Goal: Transaction & Acquisition: Purchase product/service

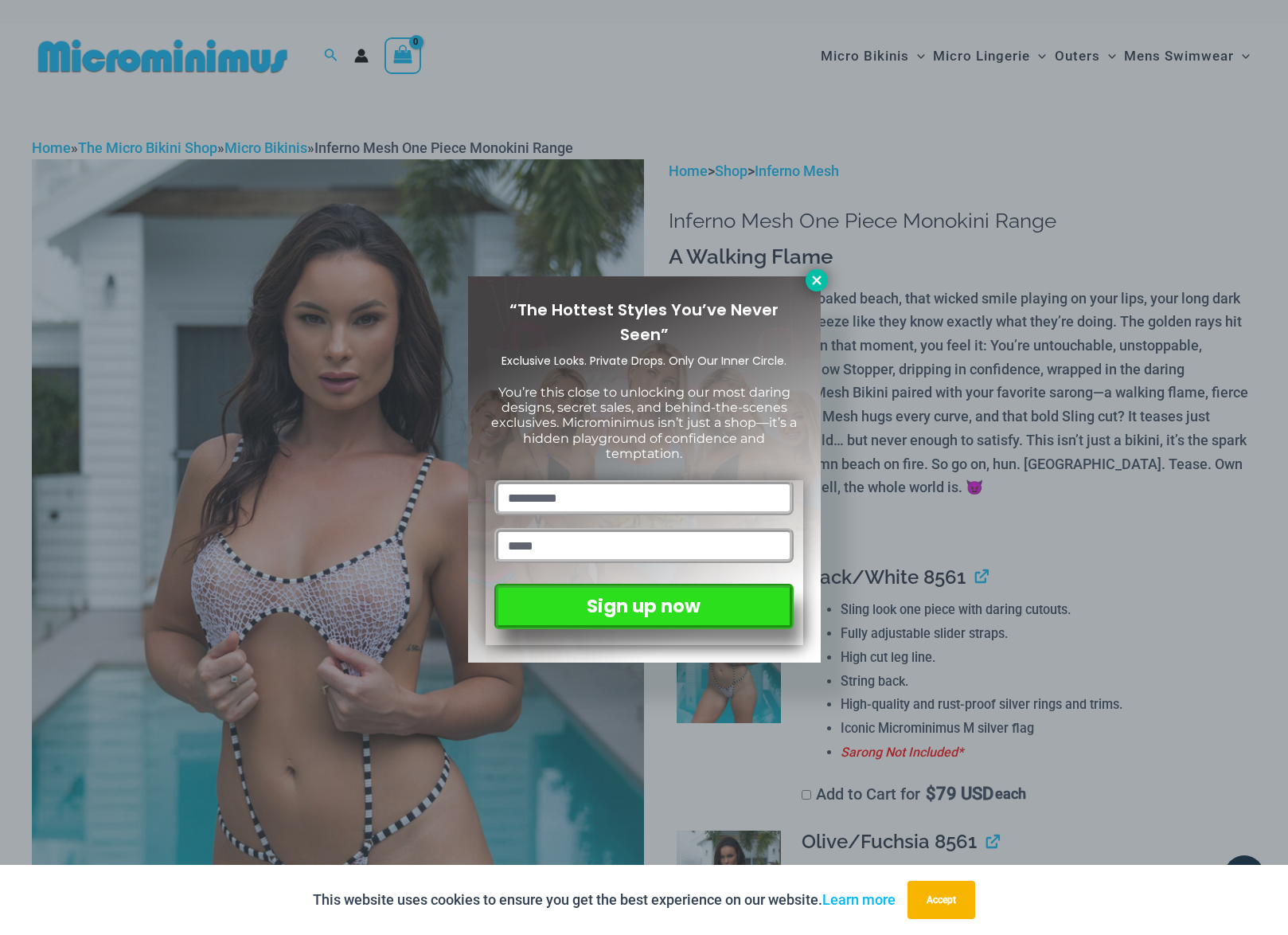
click at [819, 278] on icon at bounding box center [815, 279] width 8 height 8
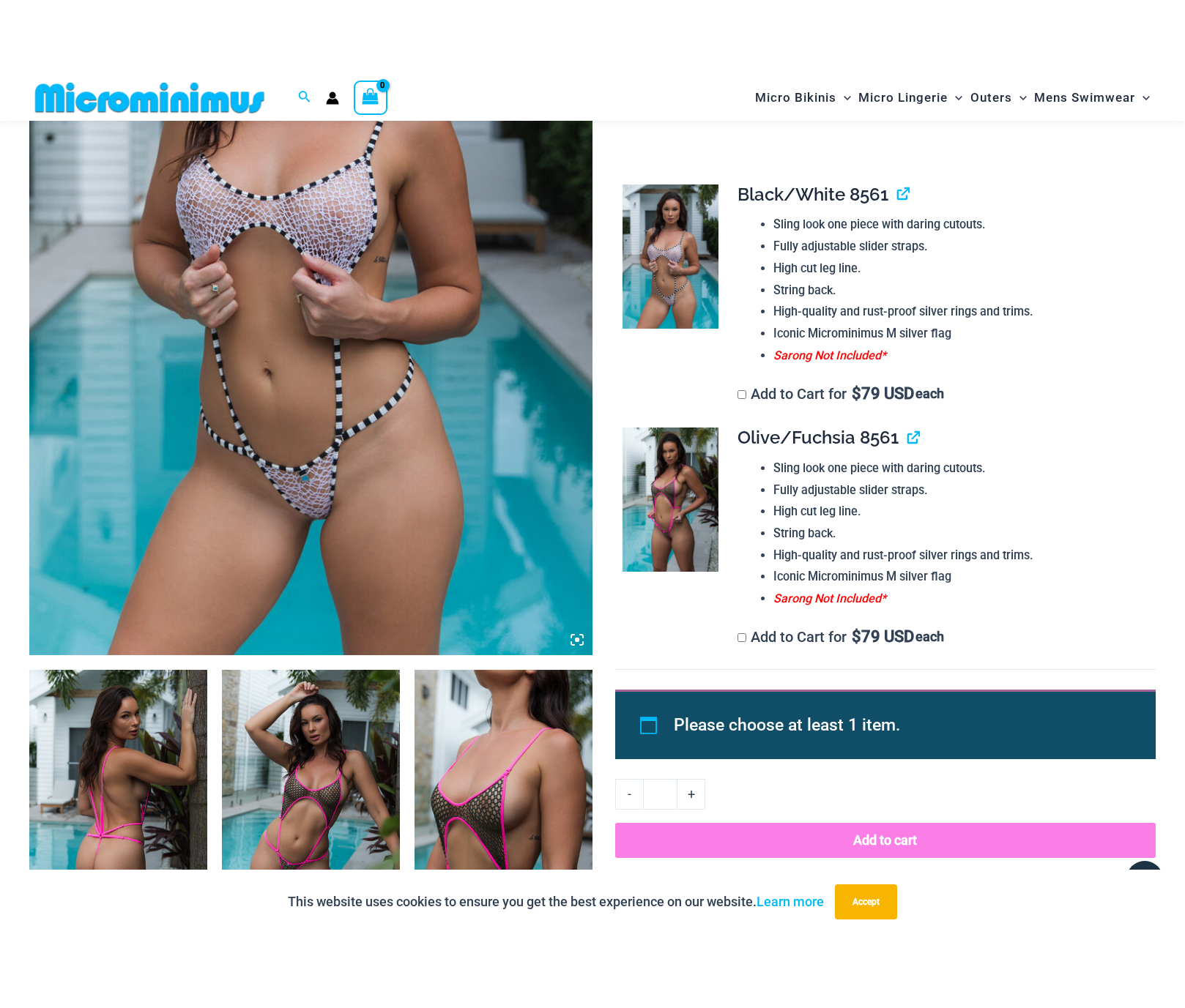
scroll to position [371, 0]
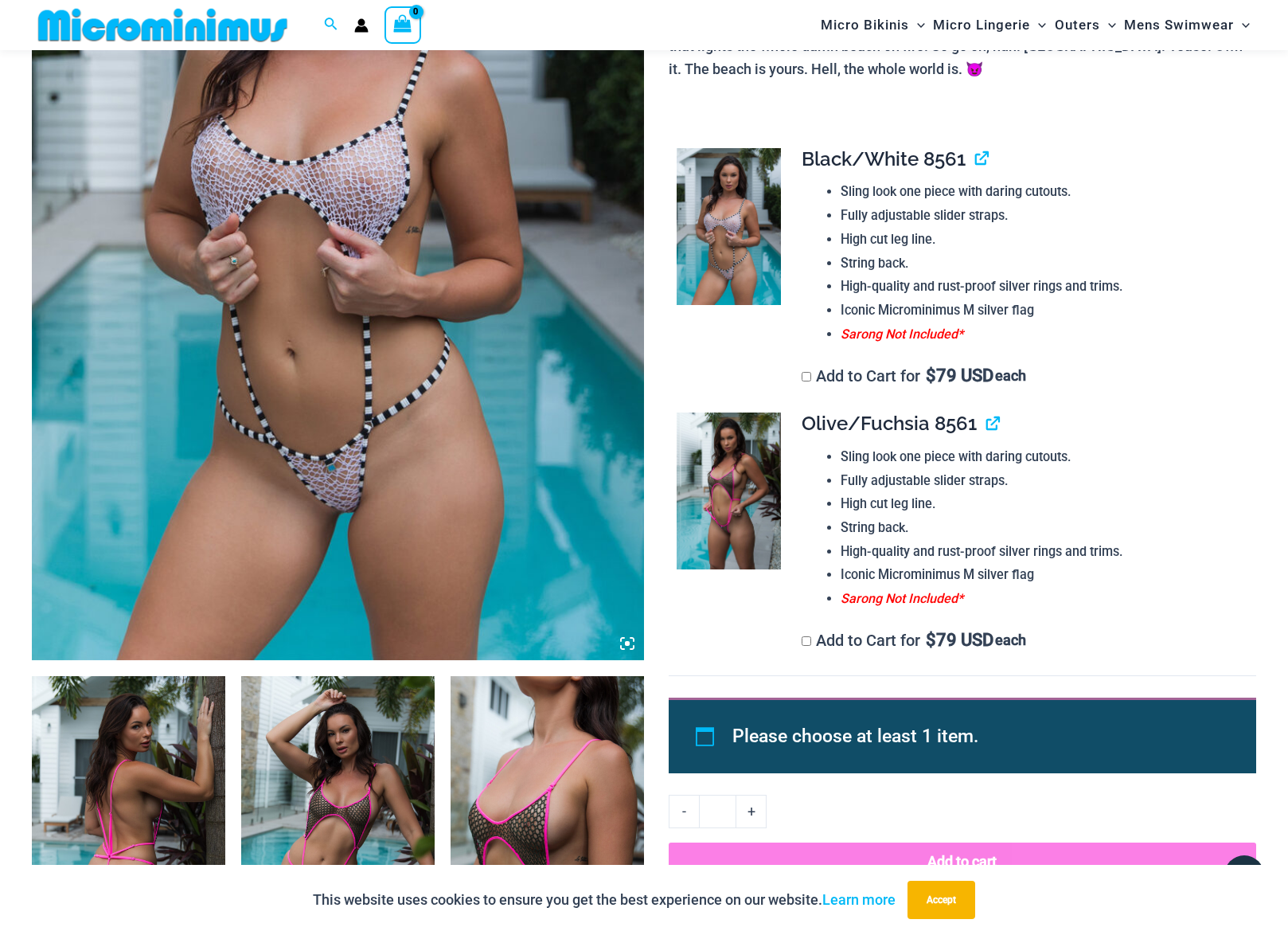
click at [587, 711] on img at bounding box center [547, 820] width 194 height 290
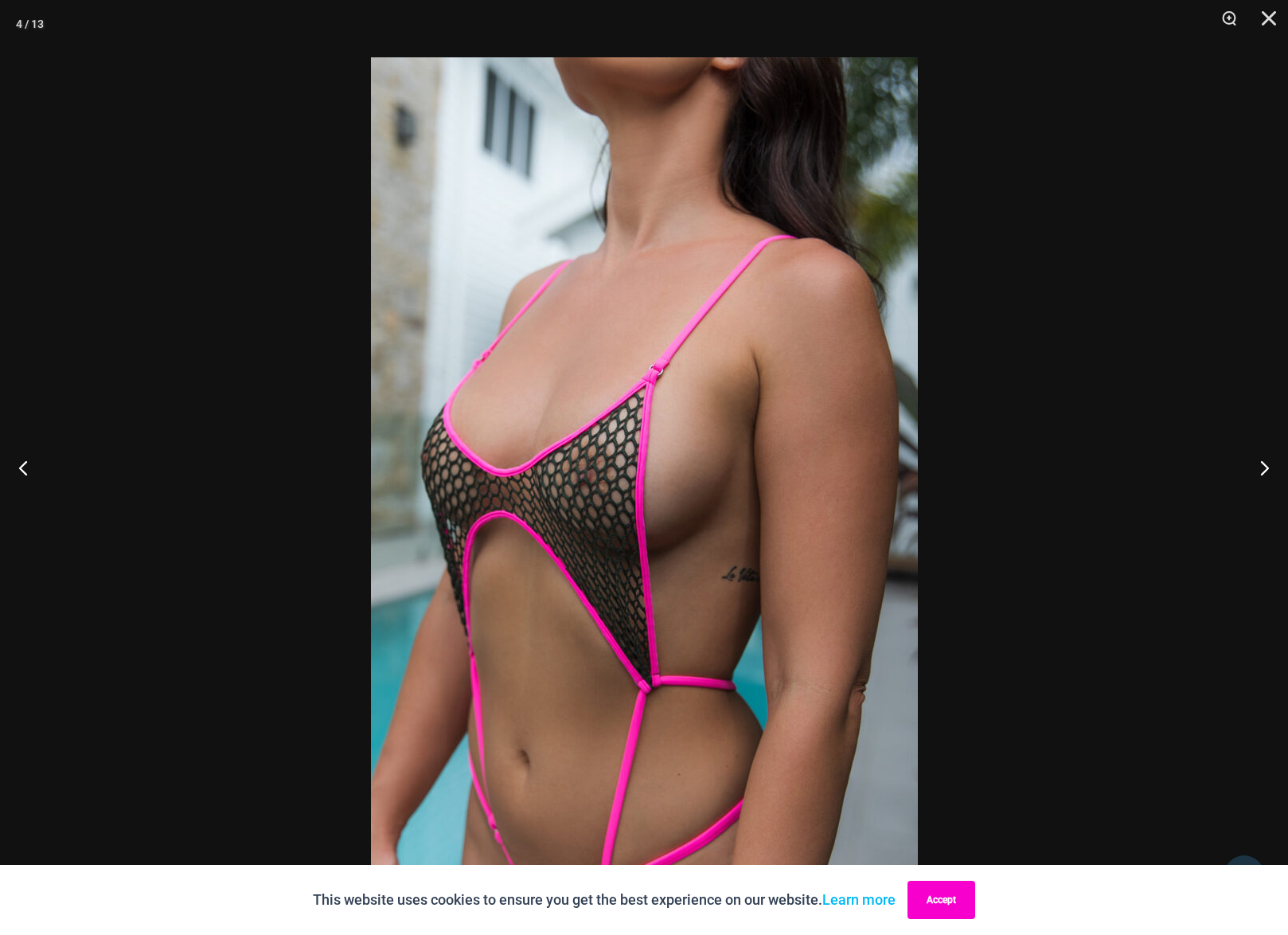
click at [954, 905] on button "Accept" at bounding box center [941, 899] width 68 height 38
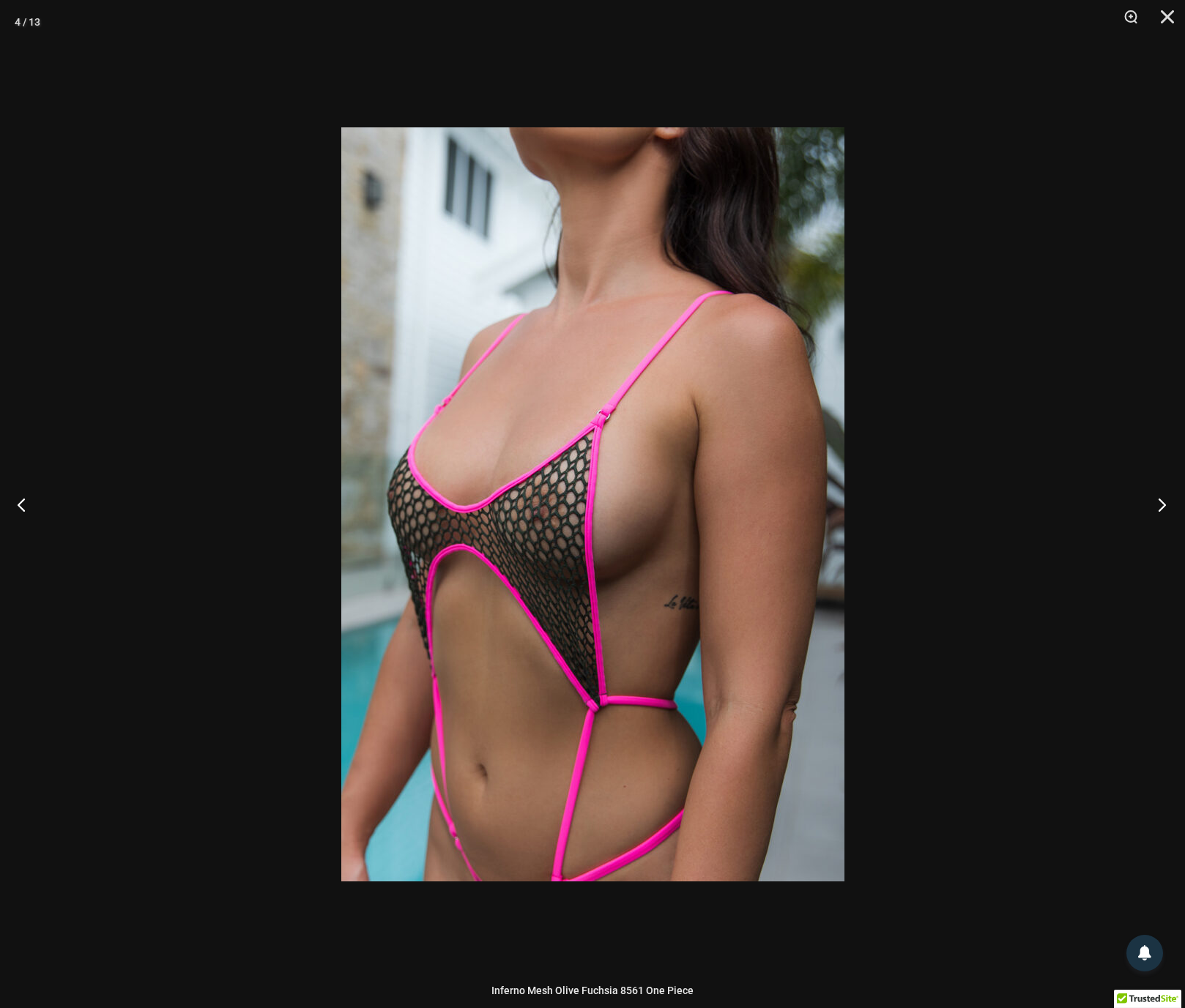
click at [1162, 506] on button "Next" at bounding box center [1158, 504] width 55 height 73
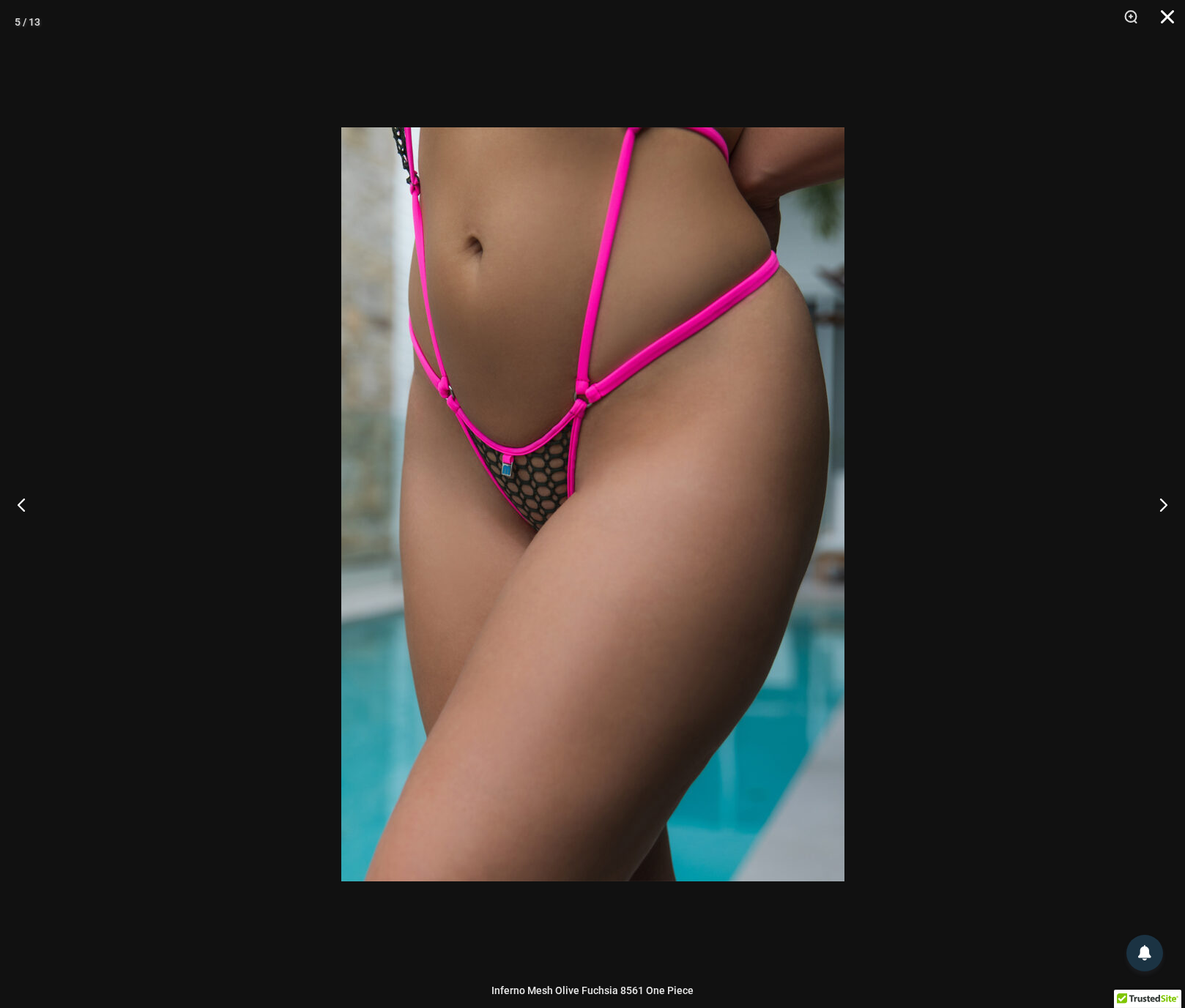
click at [1166, 16] on button "Close" at bounding box center [1162, 21] width 37 height 44
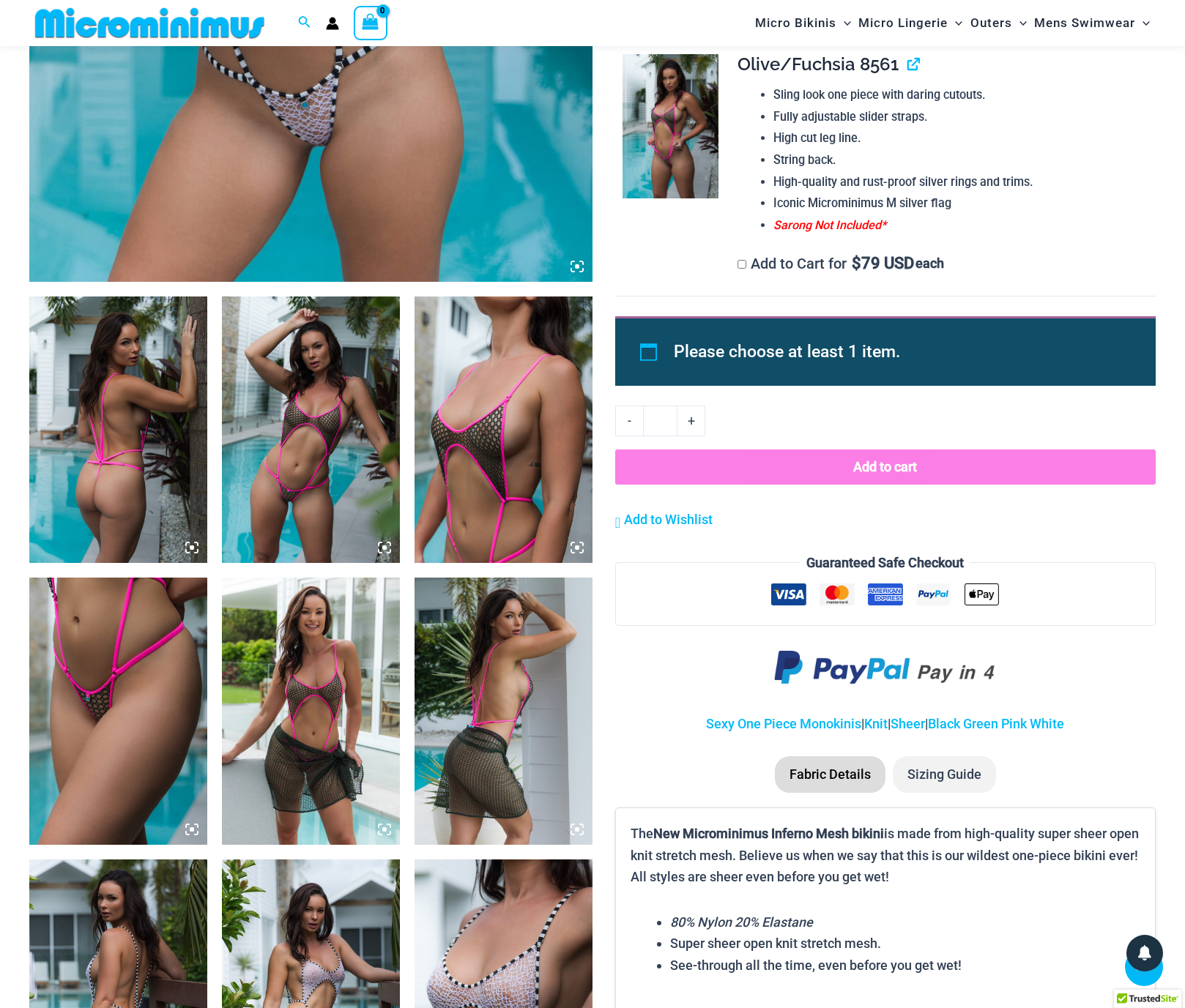
scroll to position [699, 0]
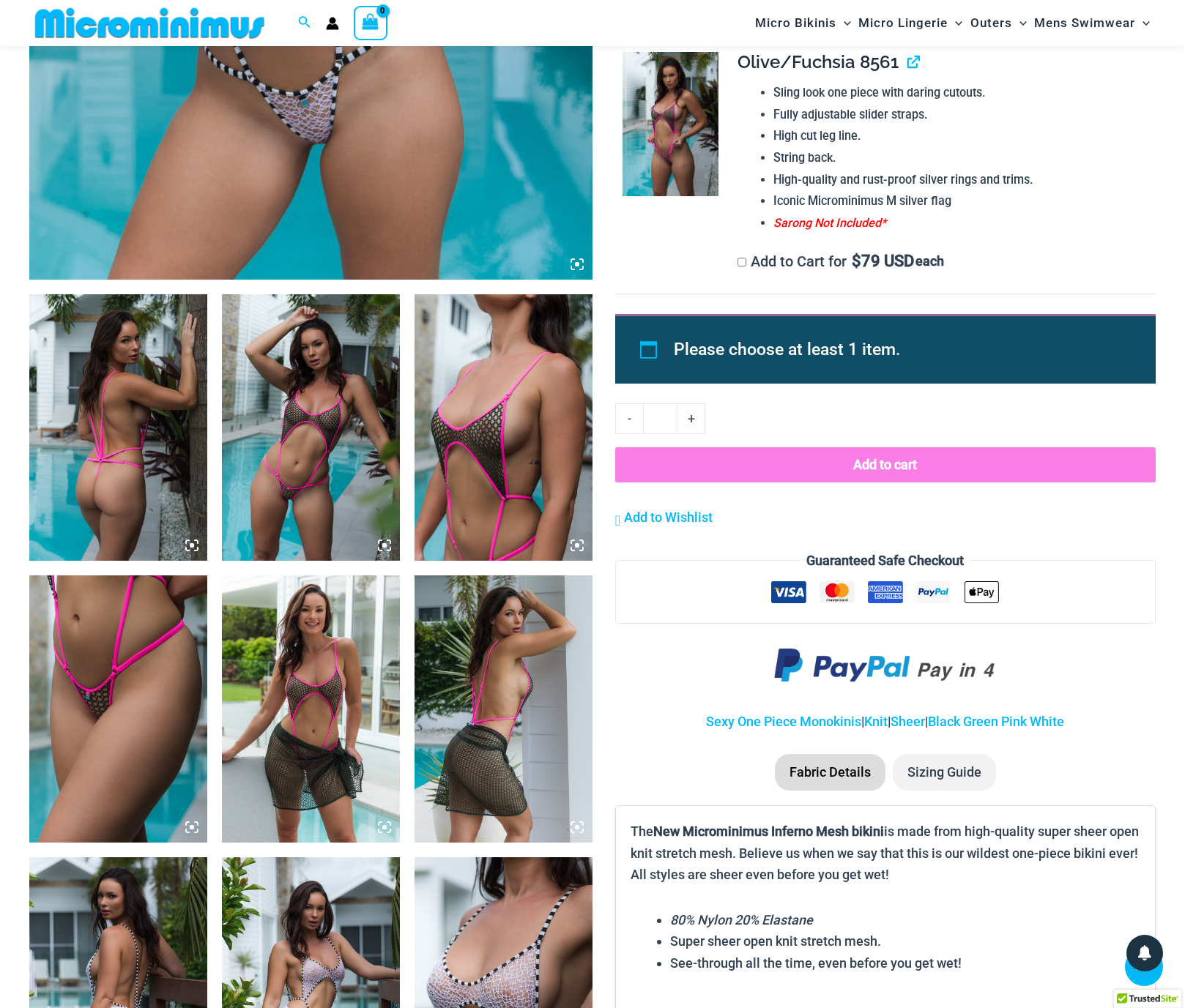
click at [947, 762] on li "Sizing Guide" at bounding box center [944, 772] width 103 height 37
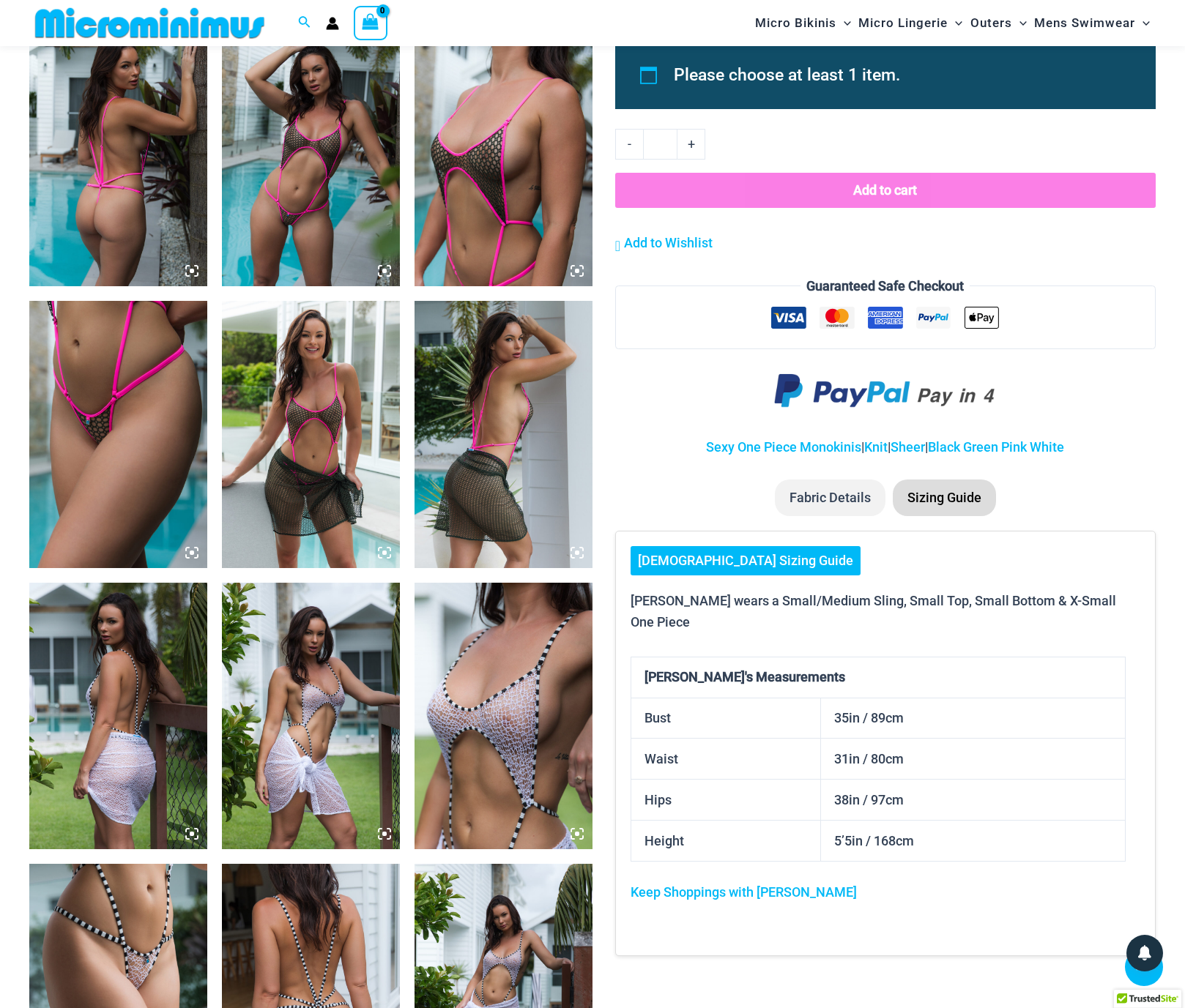
scroll to position [975, 0]
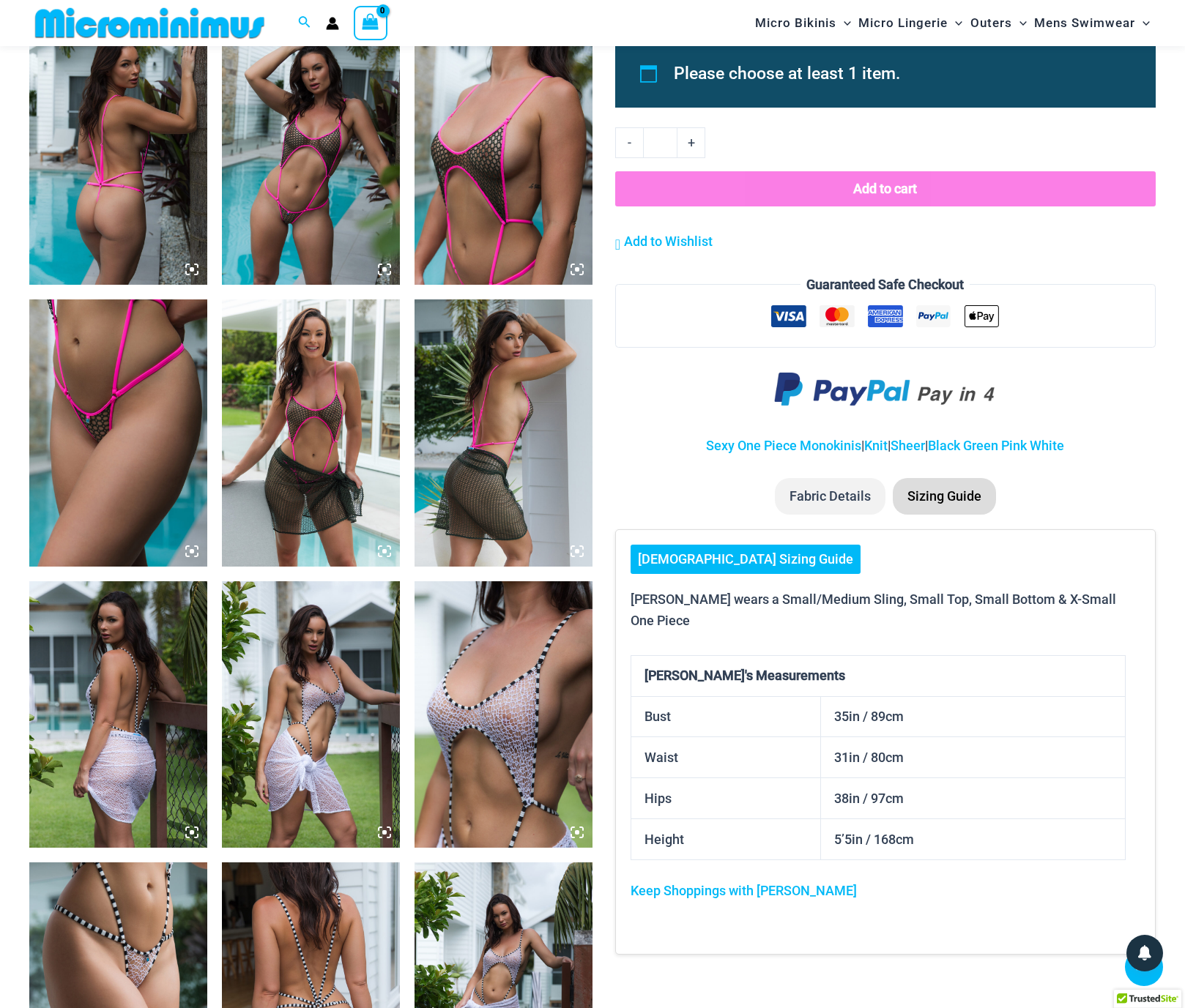
click at [726, 544] on link "[DEMOGRAPHIC_DATA] Sizing Guide" at bounding box center [745, 559] width 230 height 29
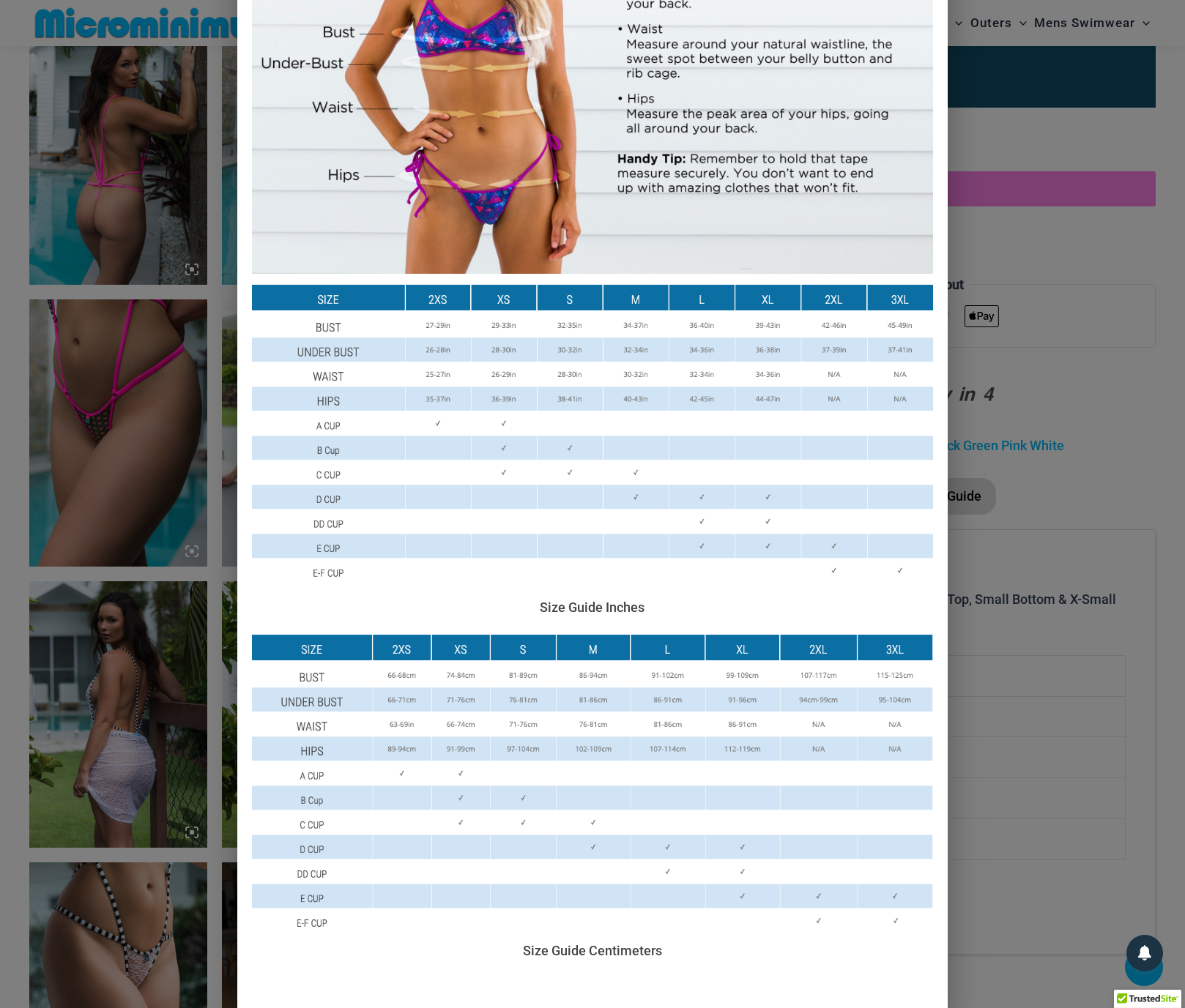
scroll to position [230, 0]
click at [1047, 267] on div "Size Guide Size Guide Inches Size Guide Centimeters" at bounding box center [592, 504] width 1185 height 1008
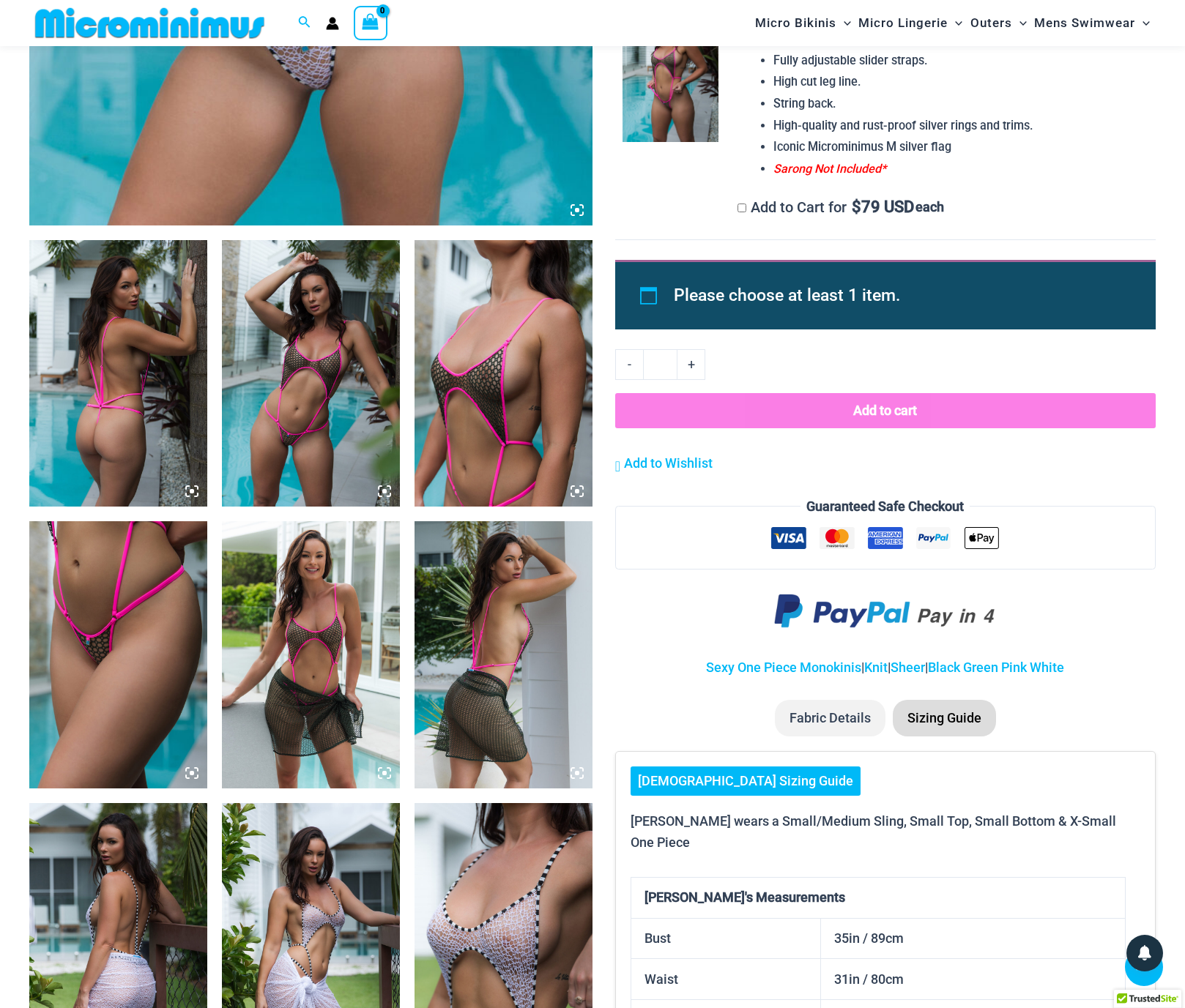
scroll to position [750, 0]
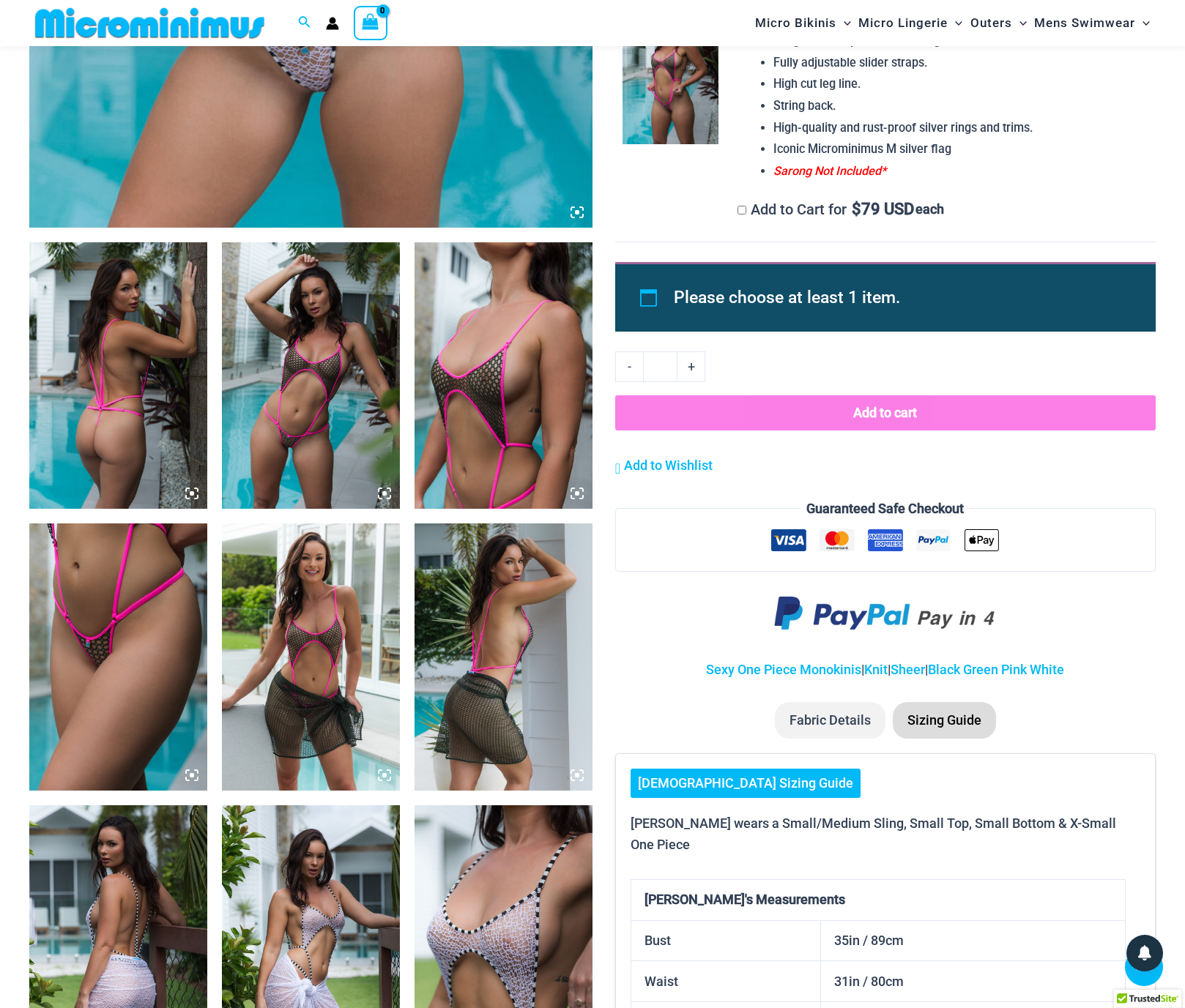
click at [159, 339] on img at bounding box center [118, 375] width 178 height 267
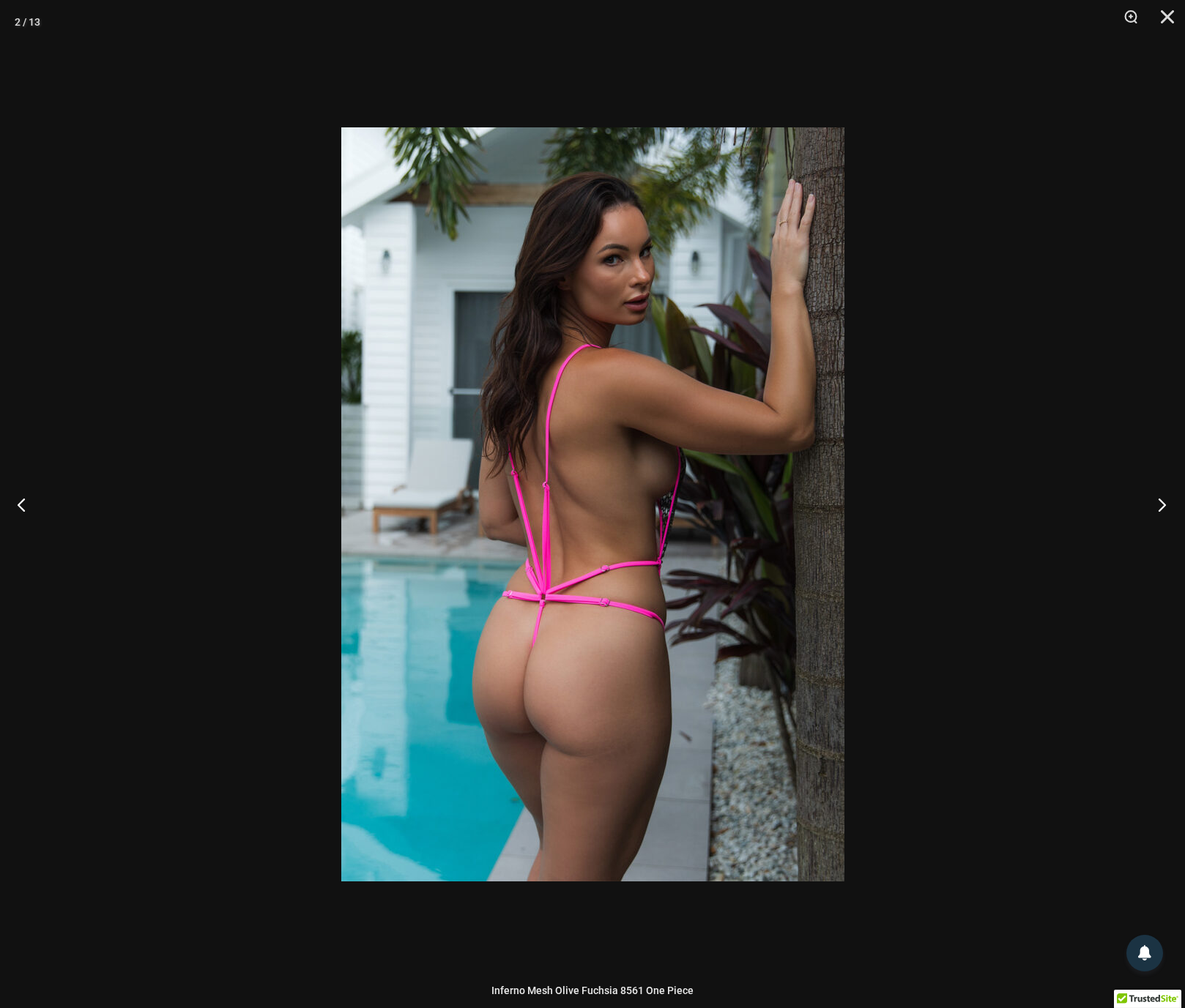
click at [1156, 500] on button "Next" at bounding box center [1158, 504] width 55 height 73
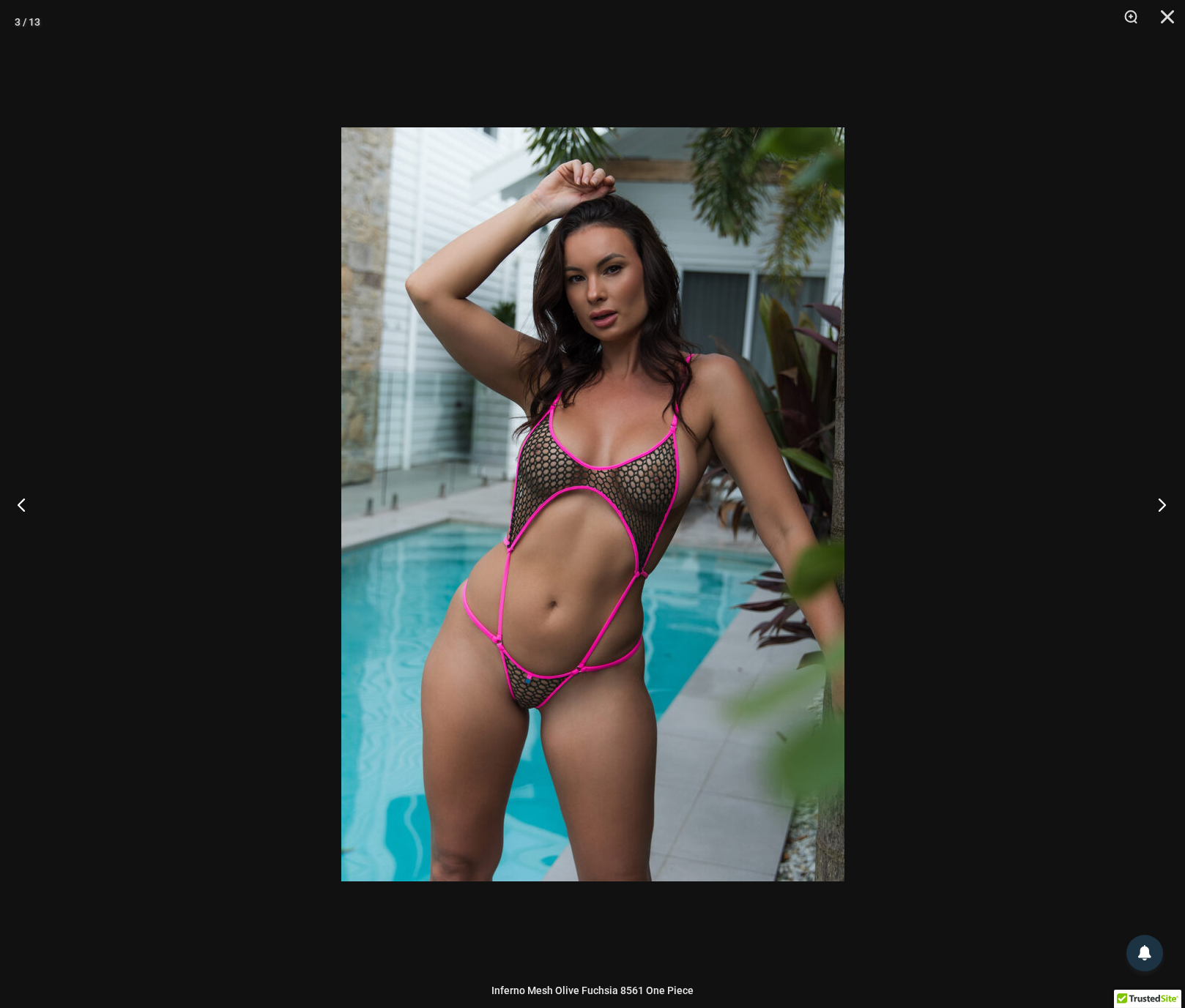
click at [1162, 505] on button "Next" at bounding box center [1158, 504] width 55 height 73
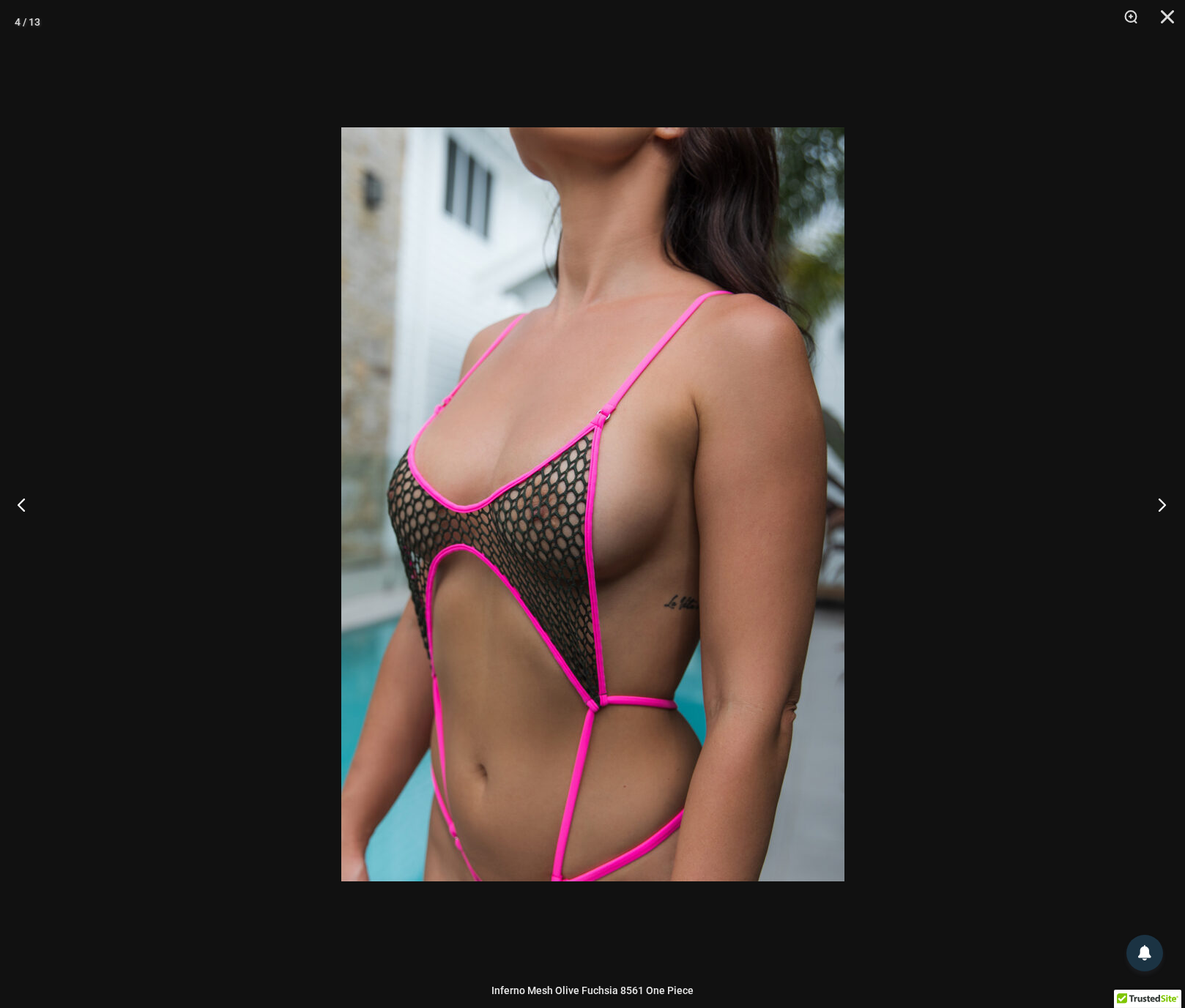
click at [1162, 505] on button "Next" at bounding box center [1158, 504] width 55 height 73
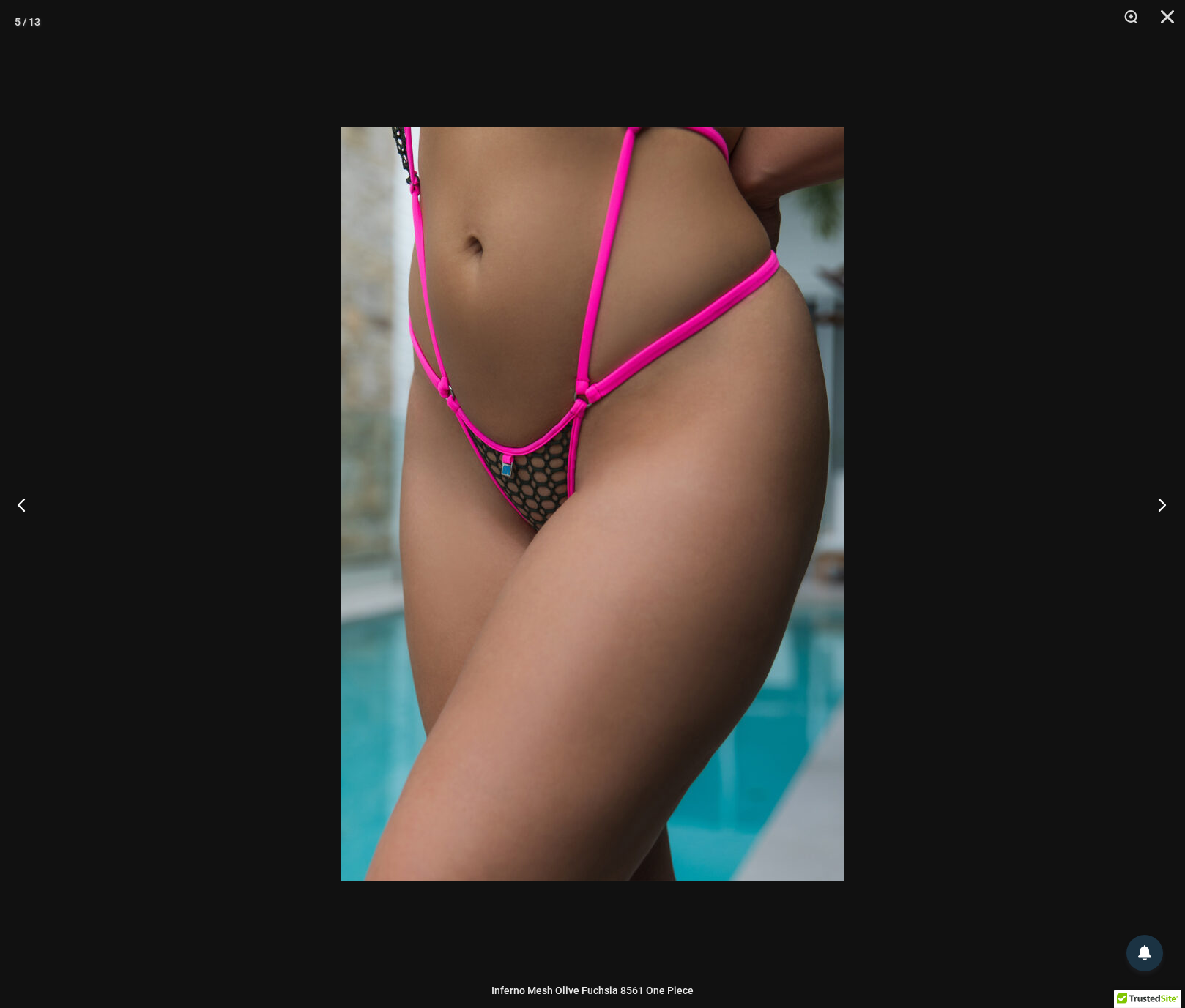
click at [1162, 505] on button "Next" at bounding box center [1158, 504] width 55 height 73
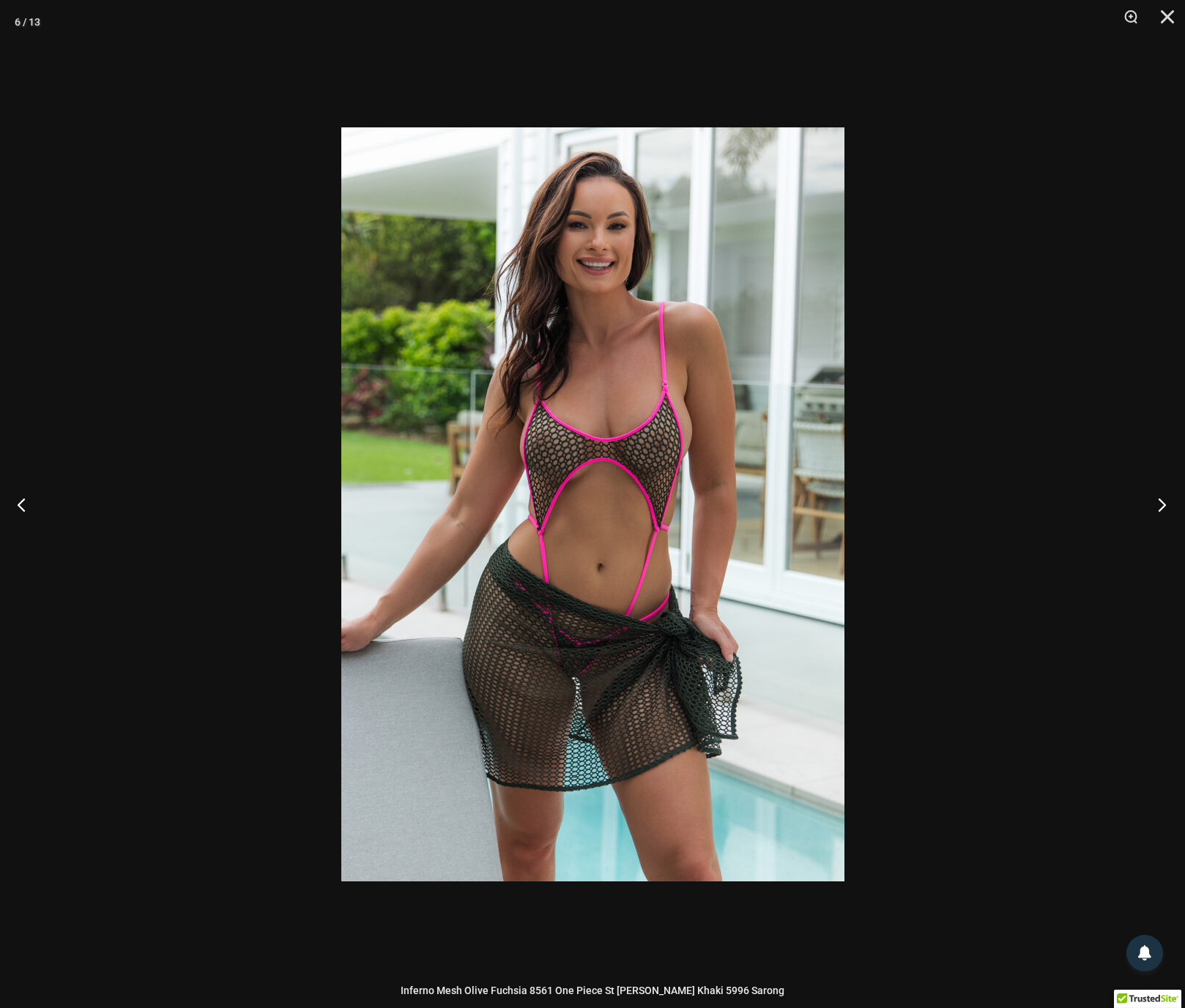
click at [1162, 505] on button "Next" at bounding box center [1158, 504] width 55 height 73
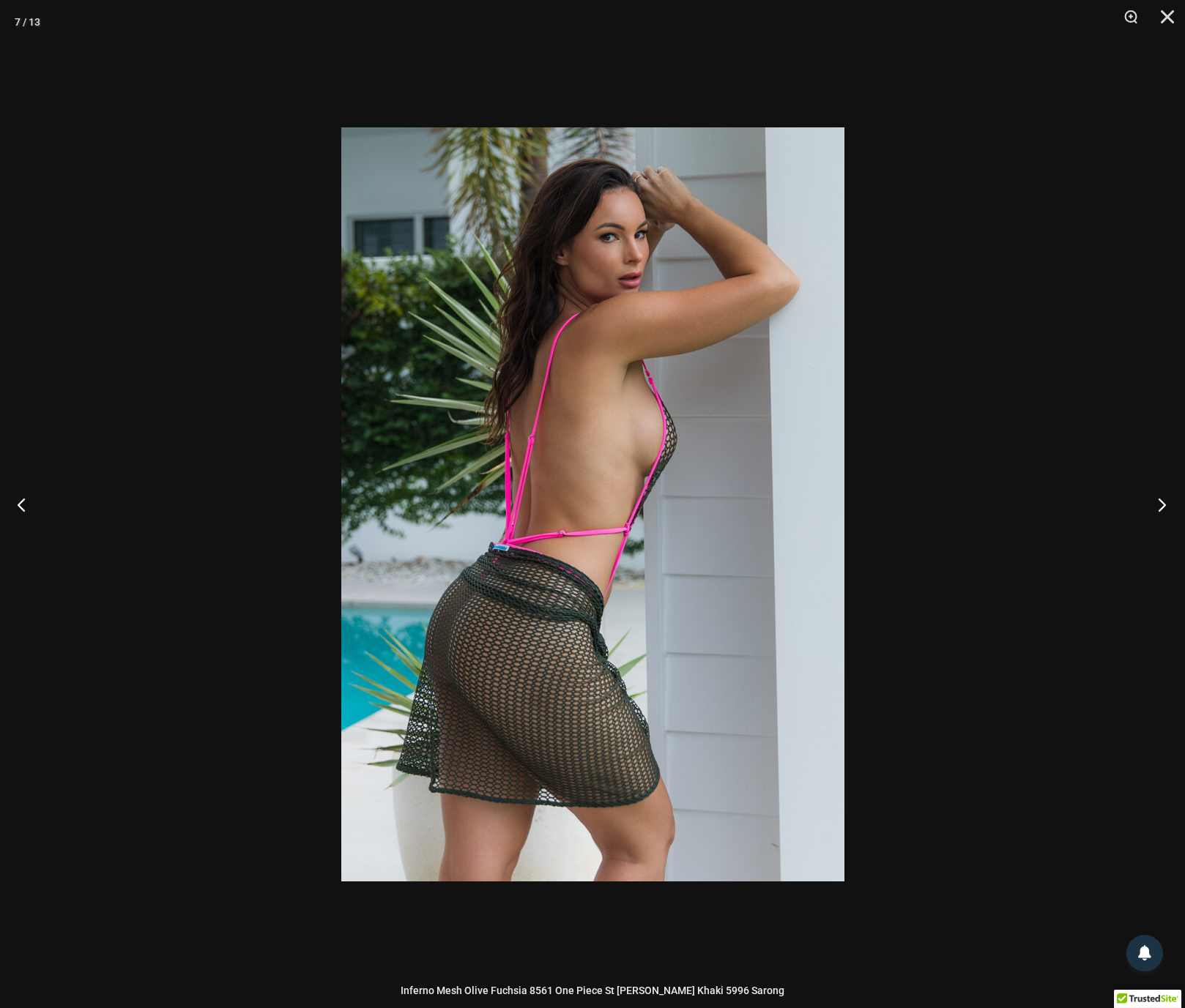
click at [1162, 505] on button "Next" at bounding box center [1158, 504] width 55 height 73
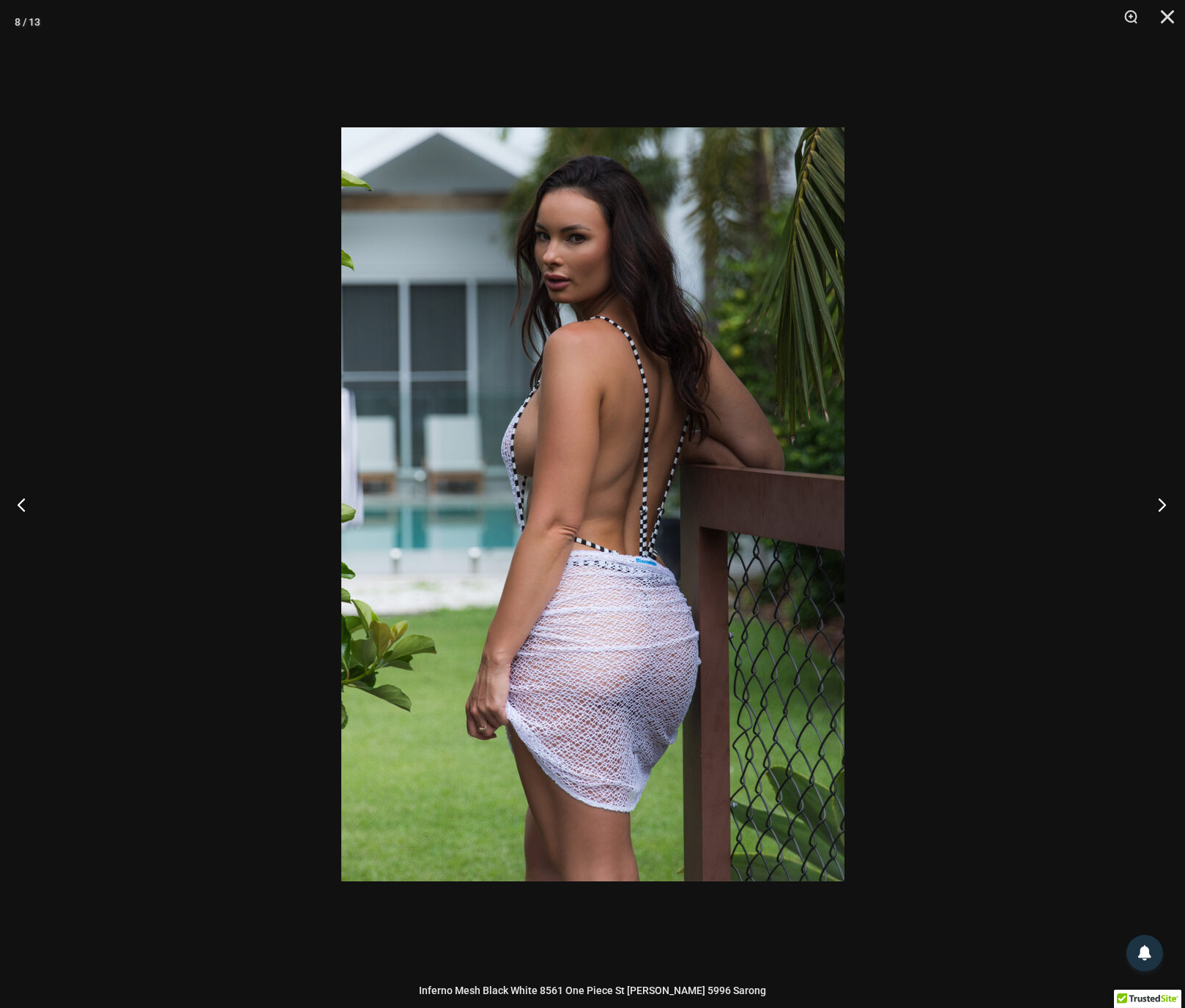
click at [1162, 505] on button "Next" at bounding box center [1158, 504] width 55 height 73
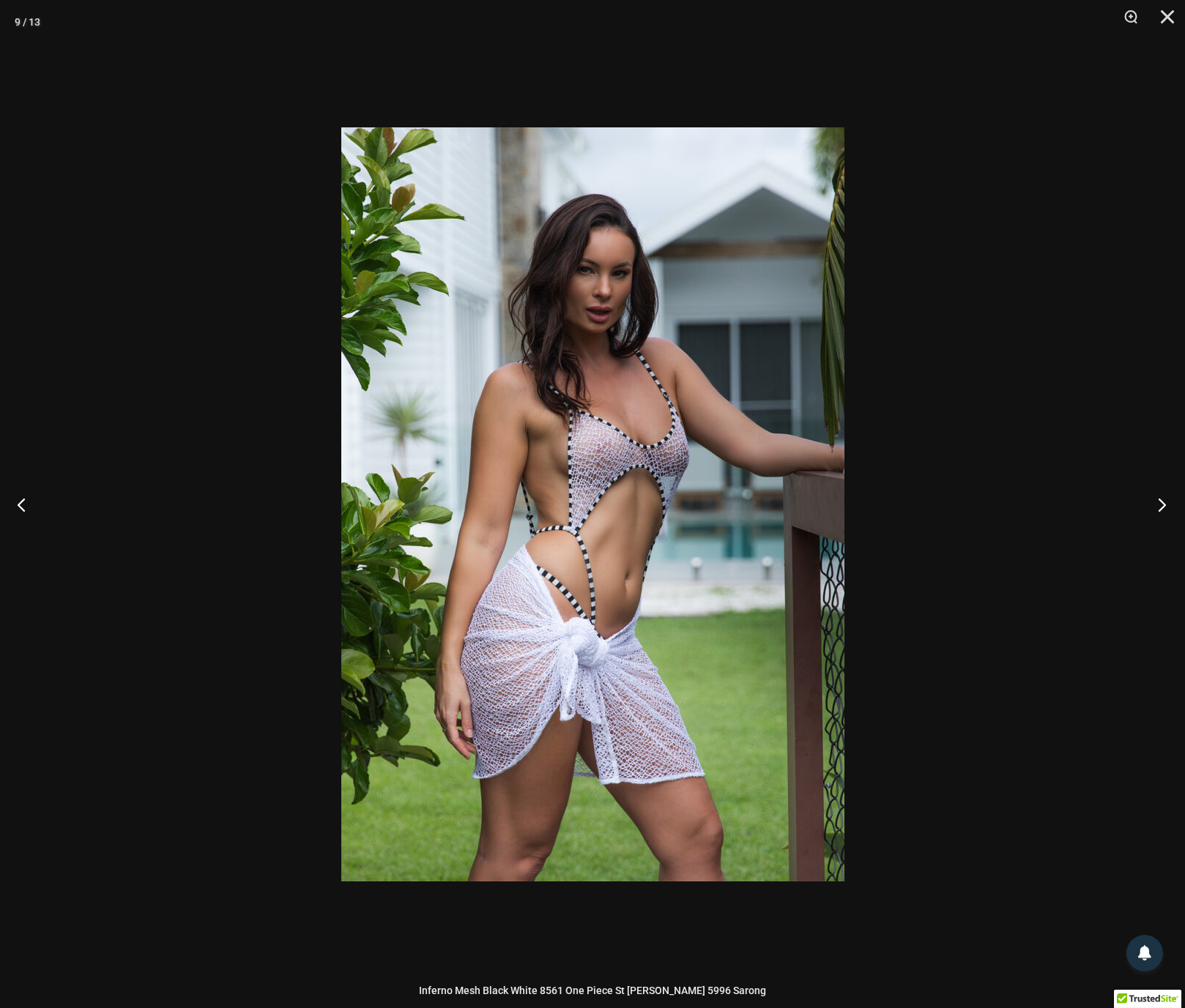
click at [1162, 505] on button "Next" at bounding box center [1158, 504] width 55 height 73
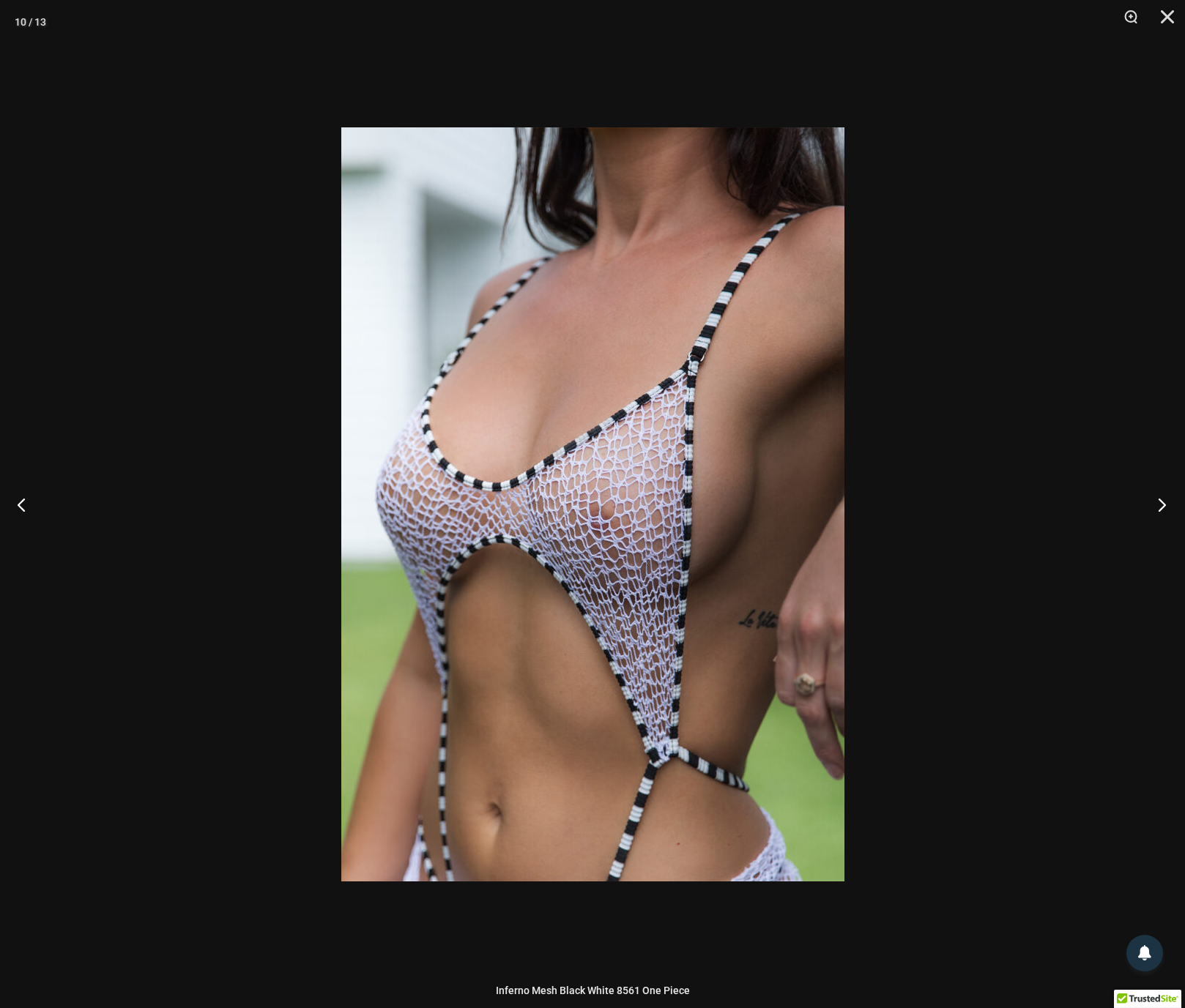
click at [1162, 505] on button "Next" at bounding box center [1158, 504] width 55 height 73
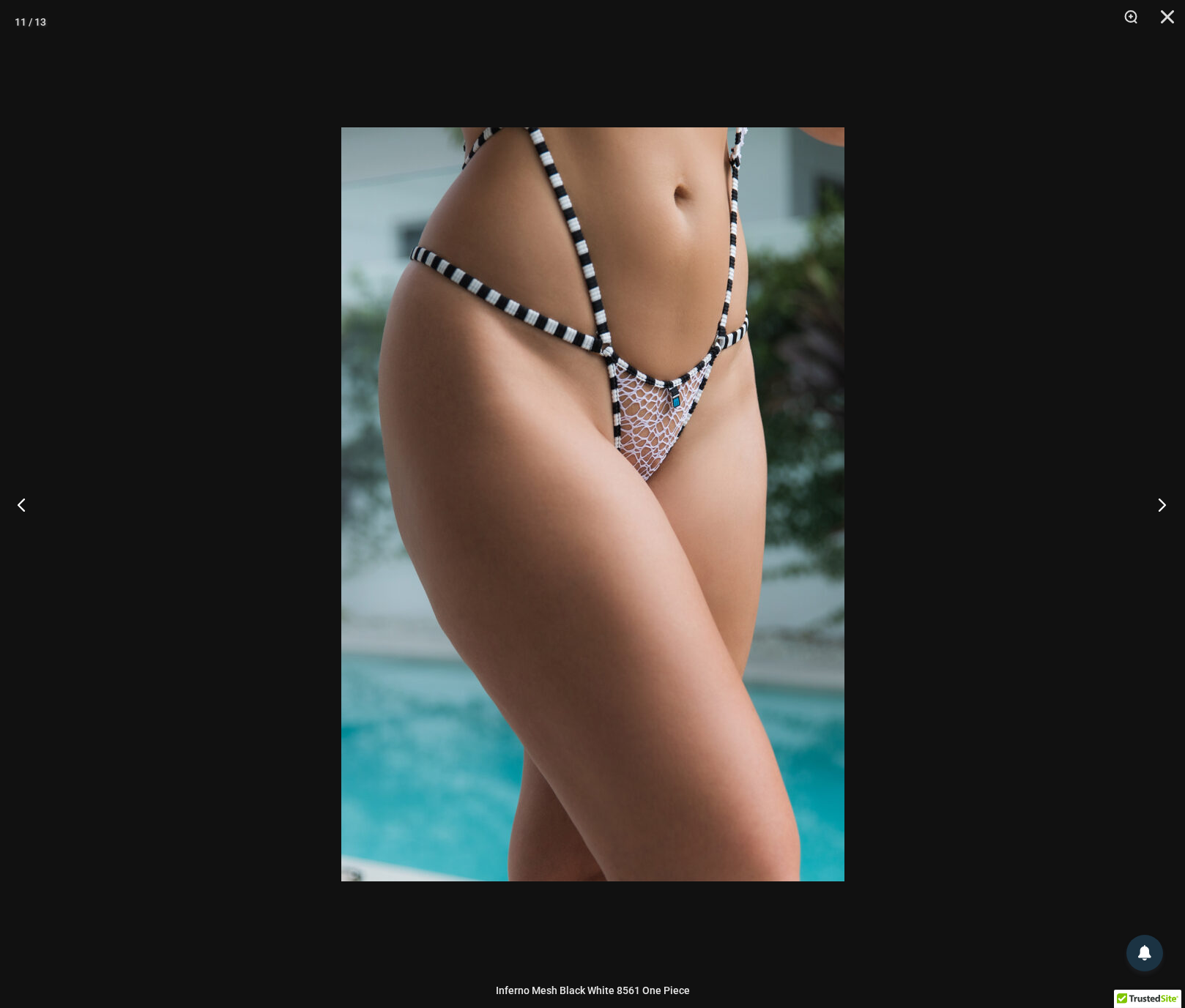
click at [1162, 505] on button "Next" at bounding box center [1158, 504] width 55 height 73
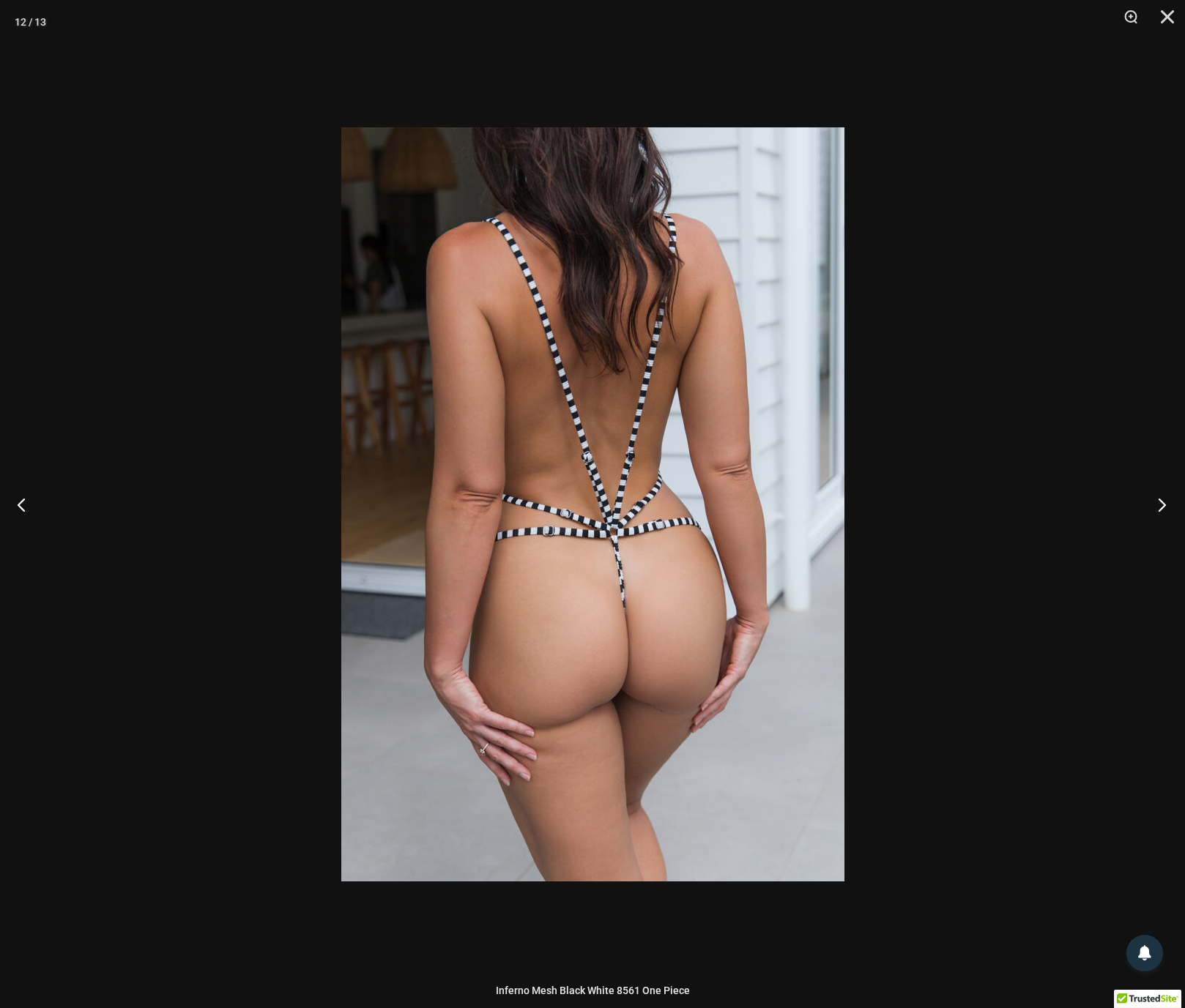
click at [1162, 505] on button "Next" at bounding box center [1158, 504] width 55 height 73
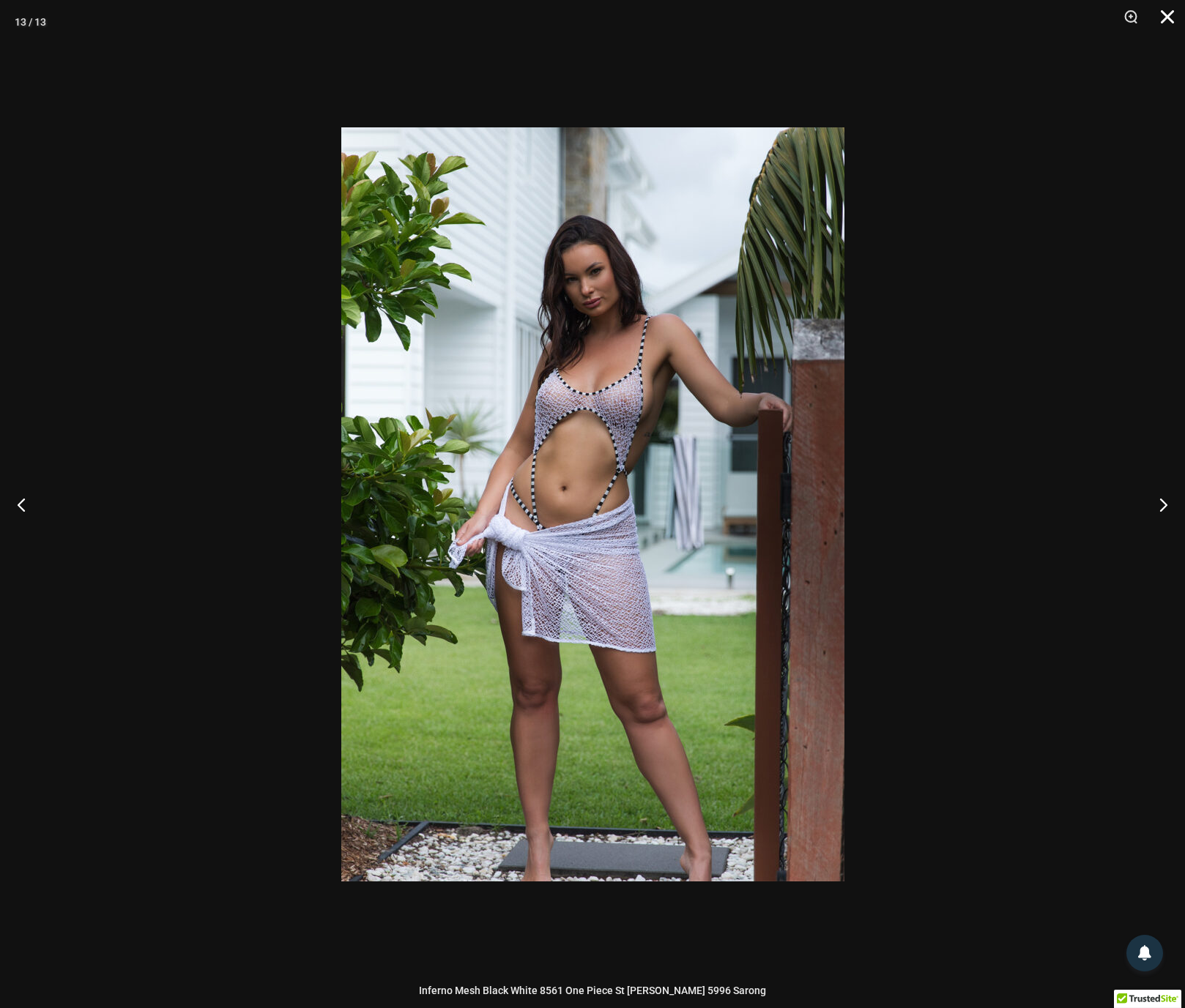
click at [1170, 18] on button "Close" at bounding box center [1162, 21] width 37 height 44
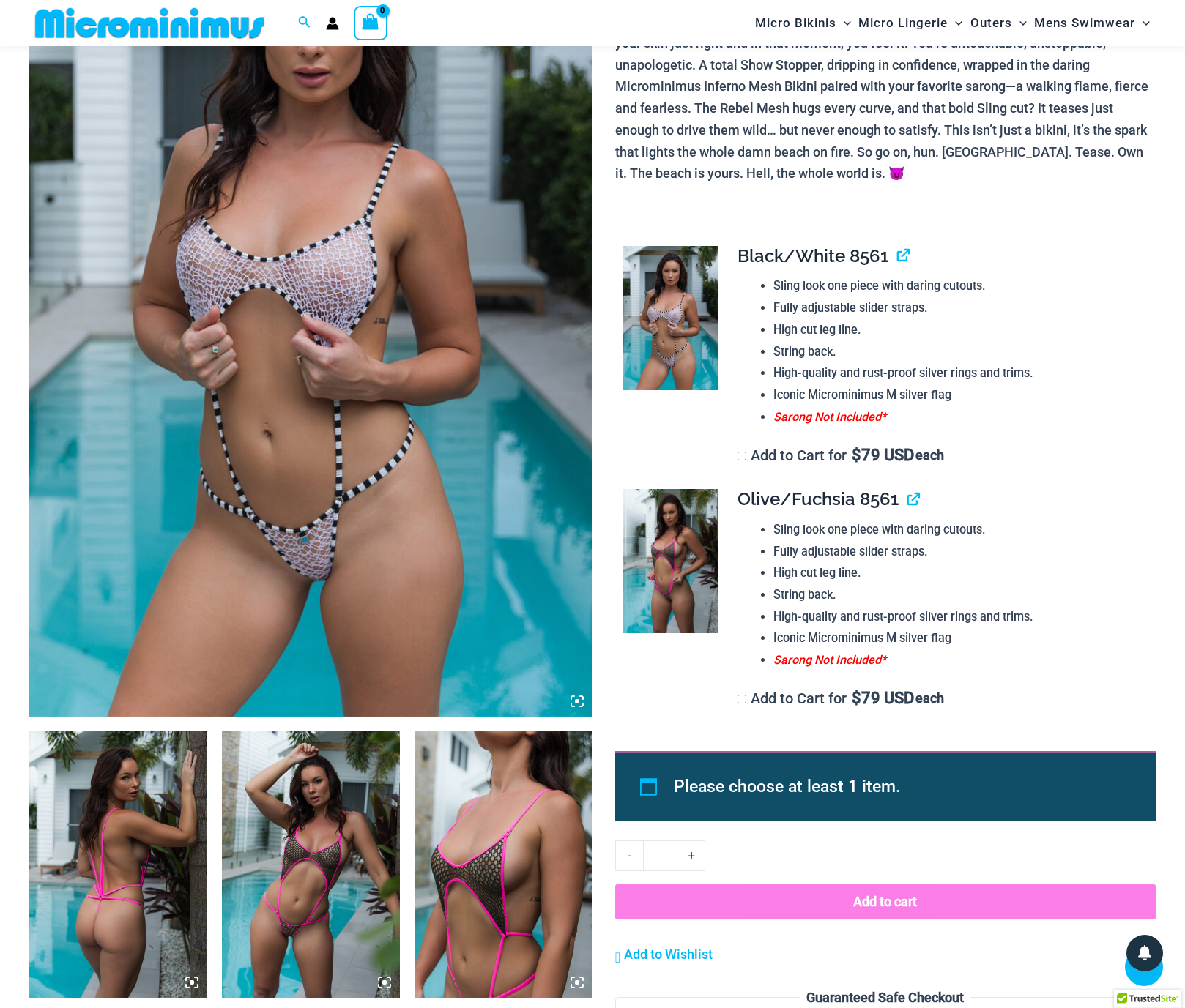
scroll to position [261, 0]
click at [683, 567] on img at bounding box center [671, 561] width 96 height 144
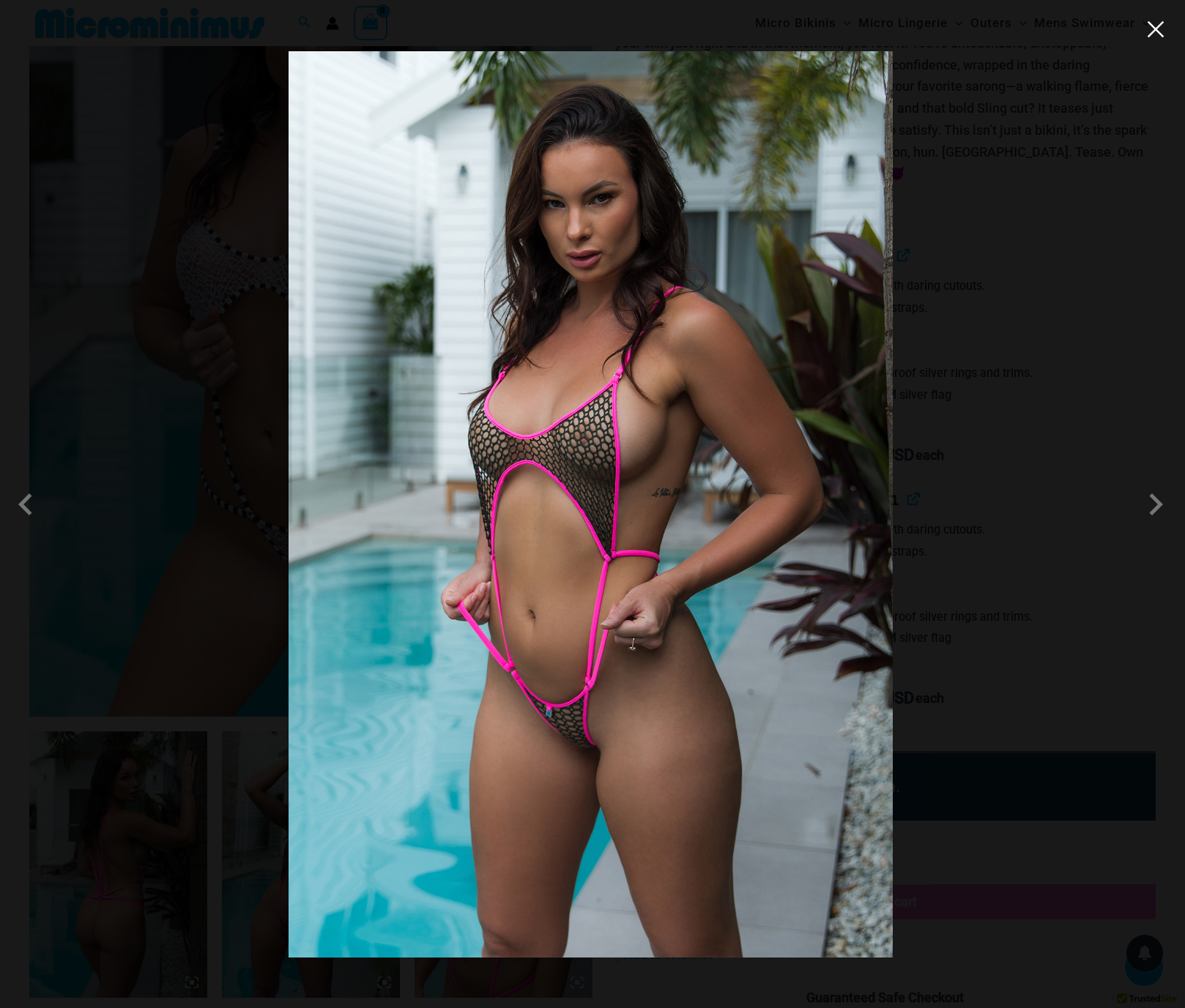
click at [1155, 33] on button "Close" at bounding box center [1156, 29] width 22 height 22
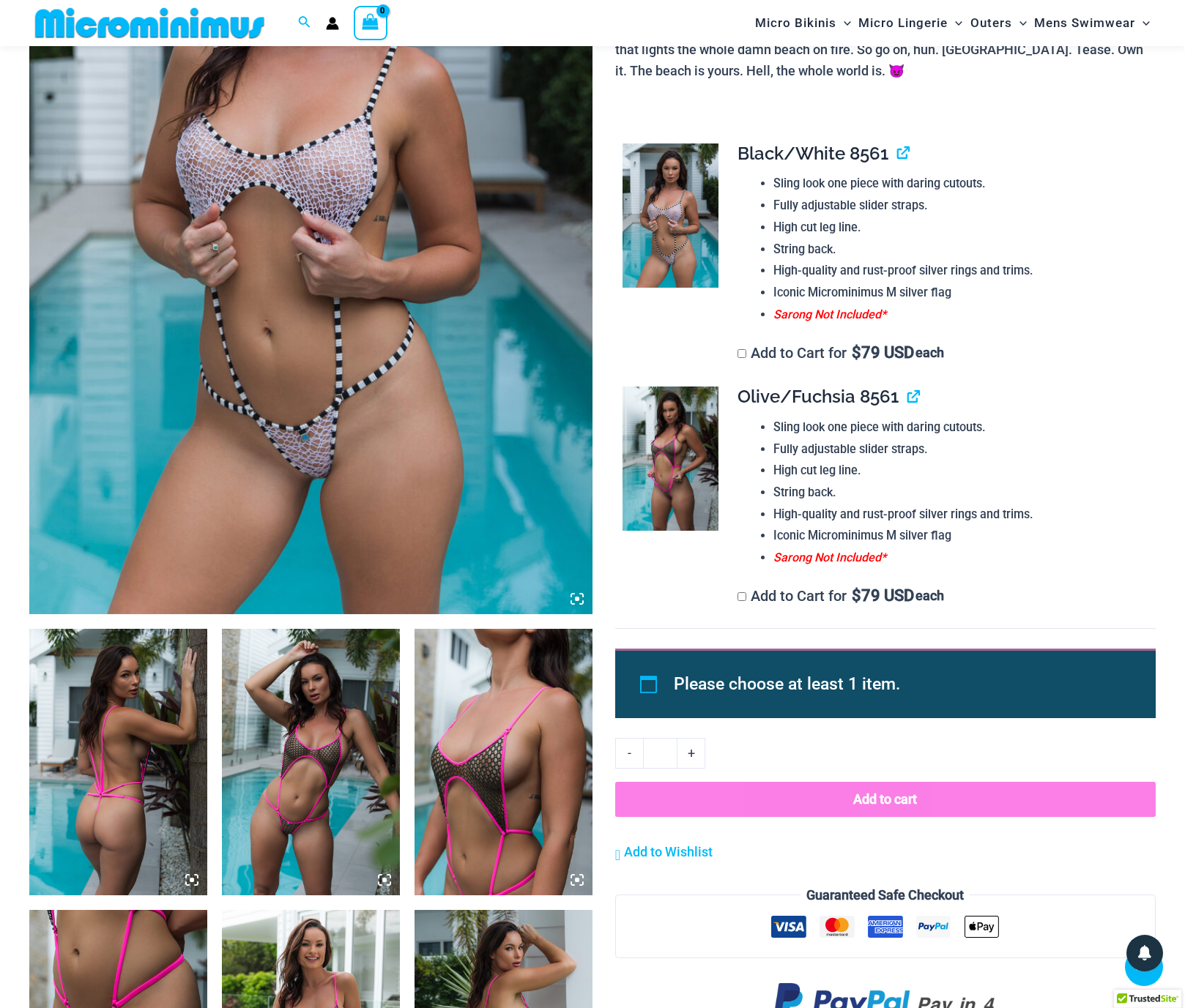
scroll to position [344, 0]
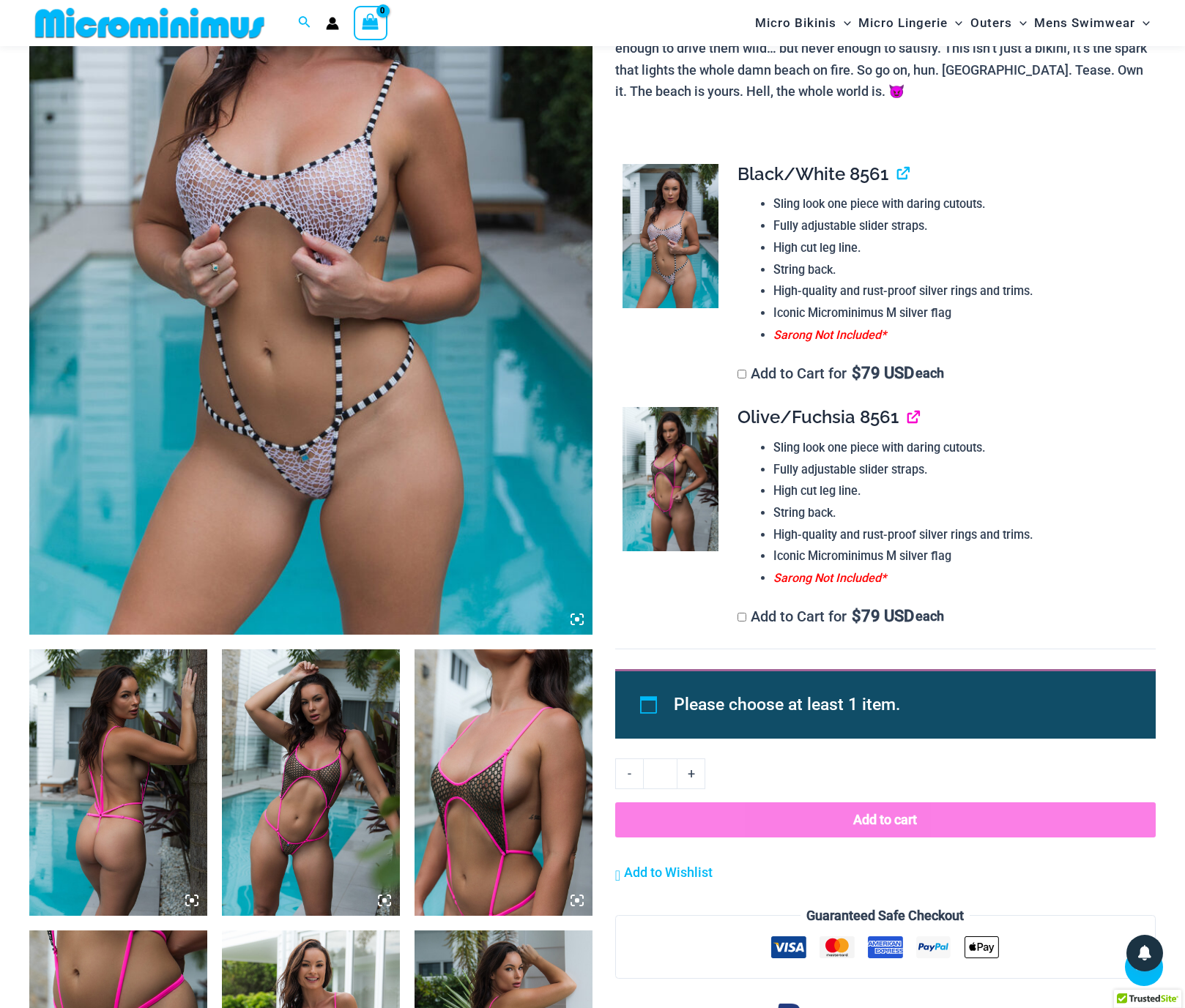
click at [907, 412] on link "View product" at bounding box center [907, 417] width 0 height 21
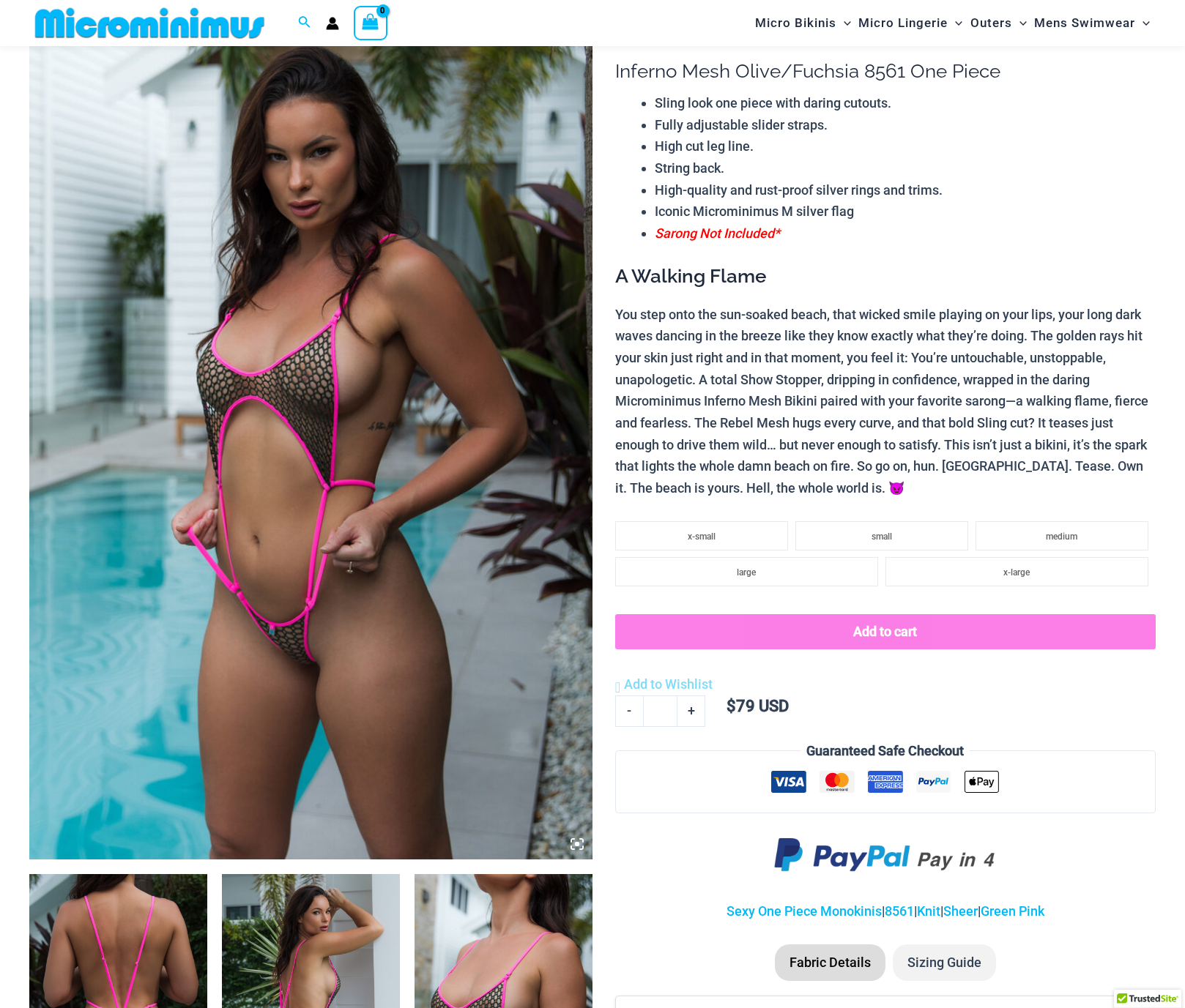
scroll to position [126, 0]
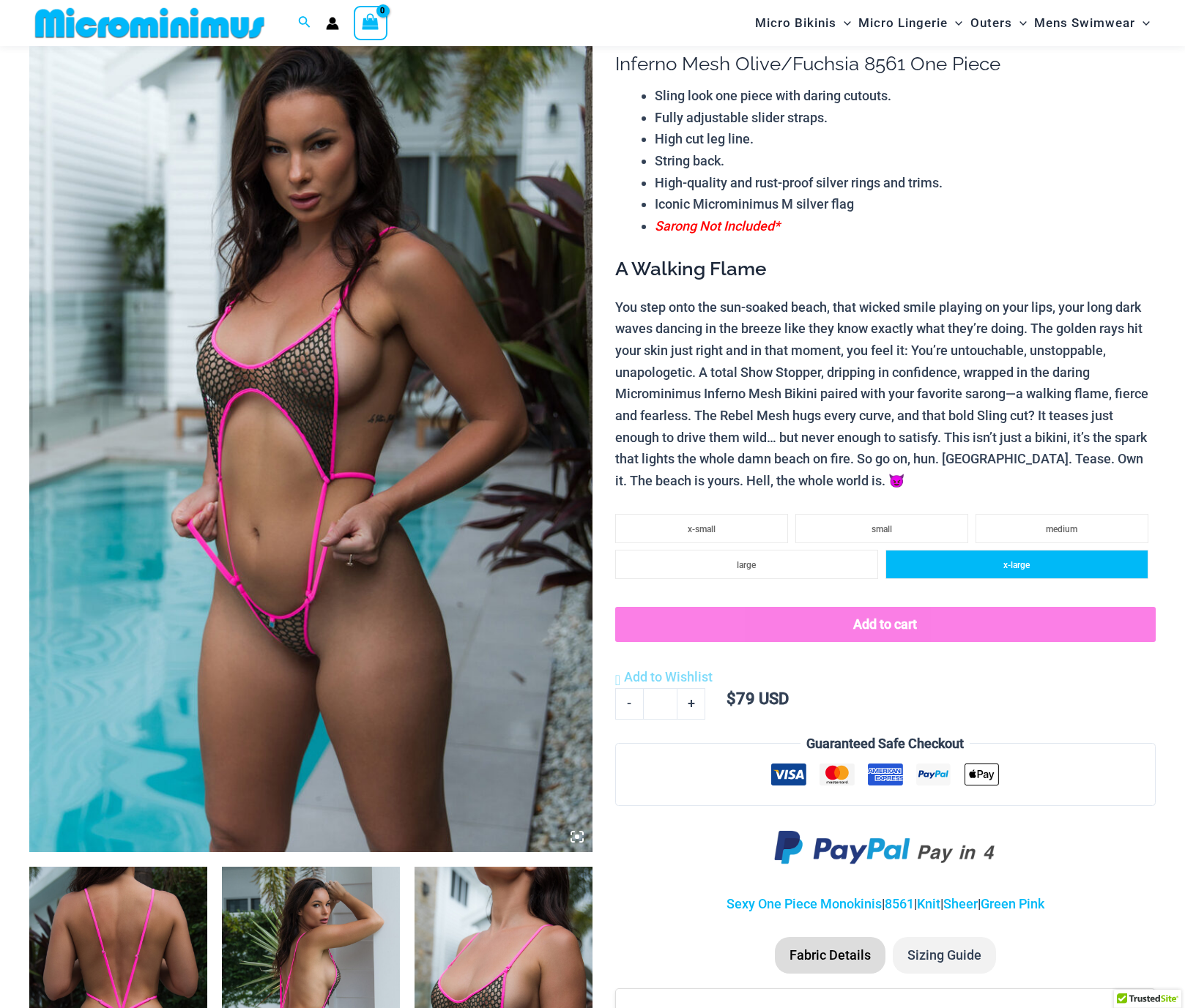
click at [1008, 563] on span "x-large" at bounding box center [1016, 565] width 27 height 10
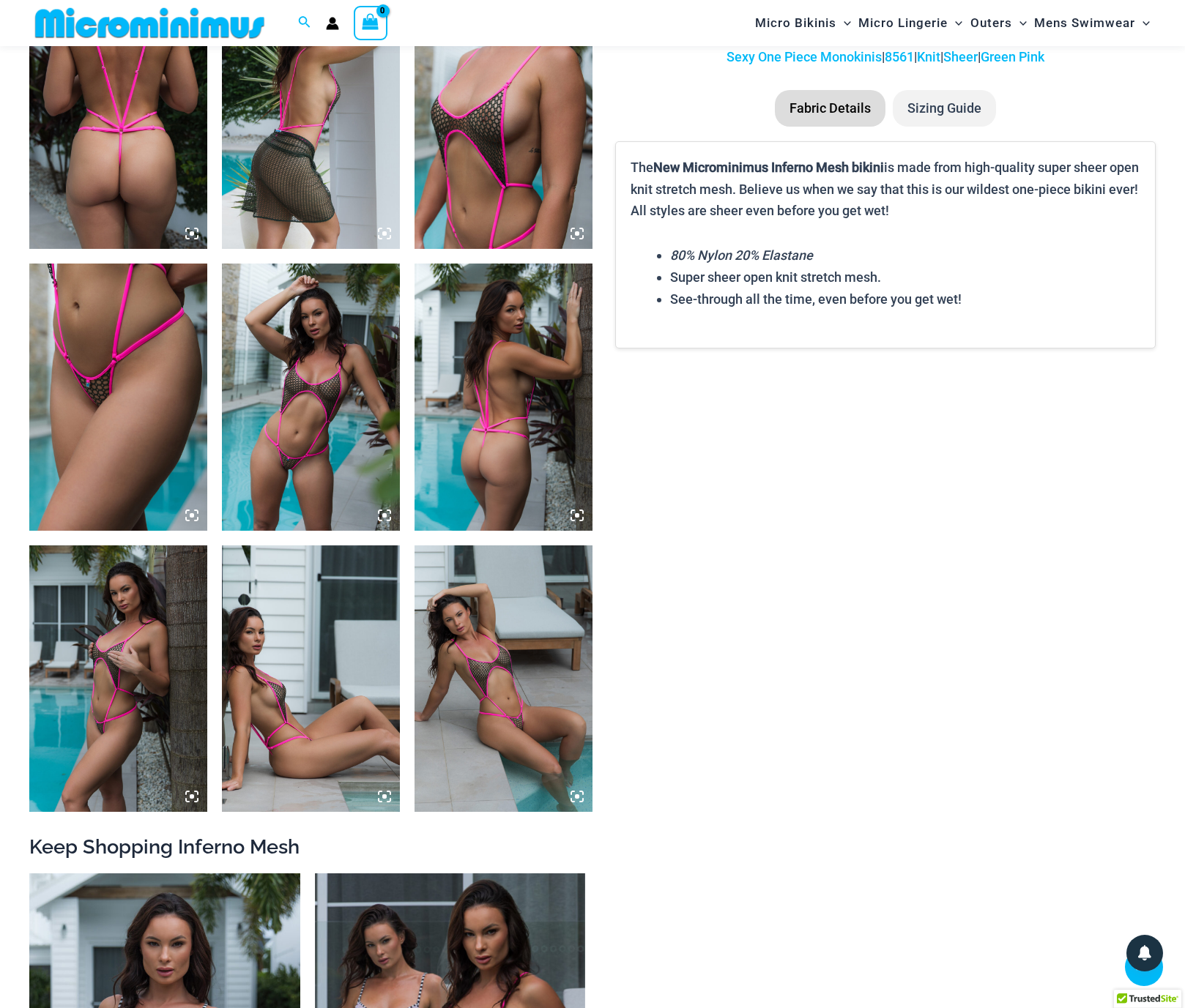
scroll to position [1012, 0]
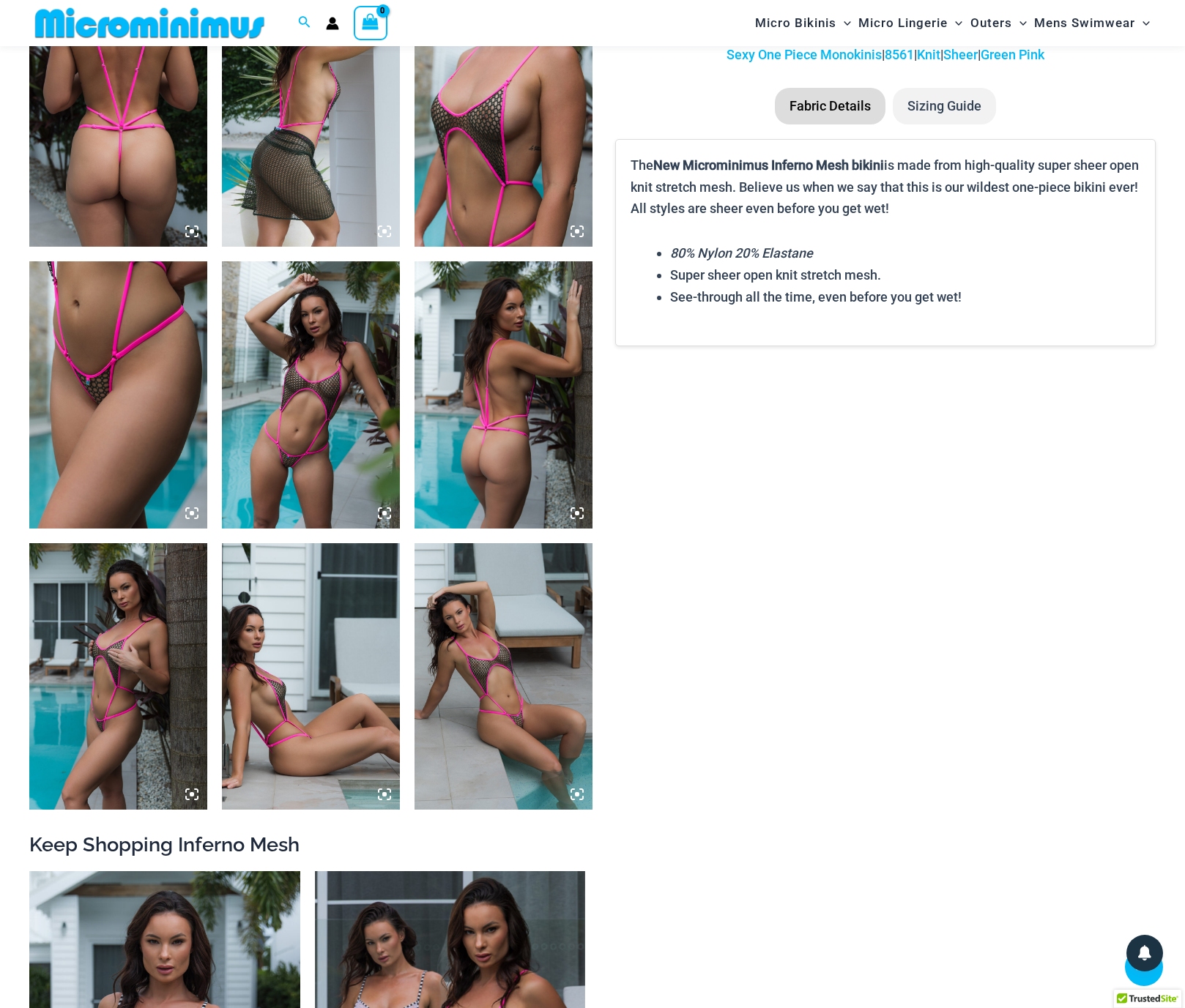
click at [97, 690] on img at bounding box center [118, 676] width 178 height 267
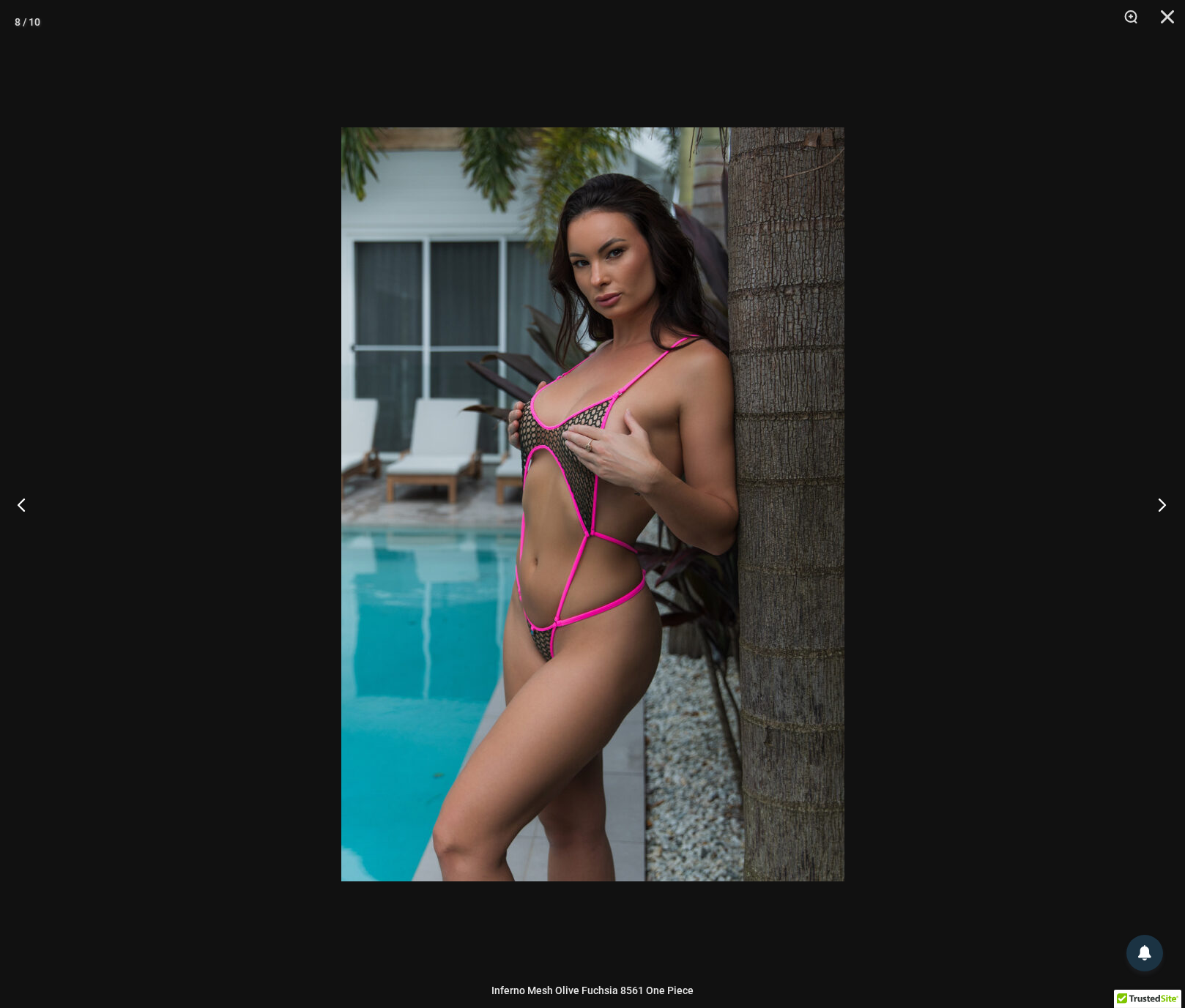
click at [1161, 506] on button "Next" at bounding box center [1158, 504] width 55 height 73
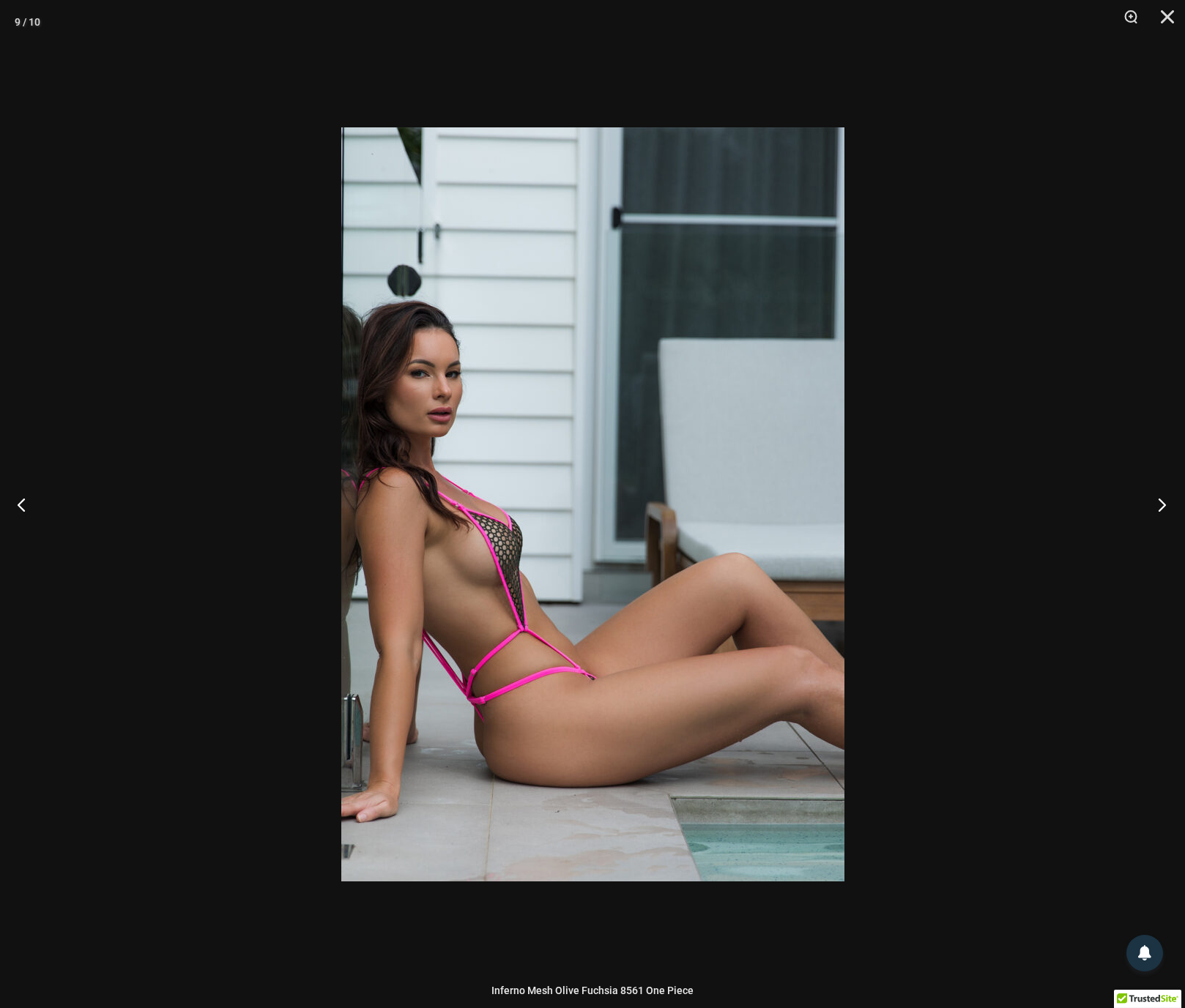
click at [1161, 506] on button "Next" at bounding box center [1158, 504] width 55 height 73
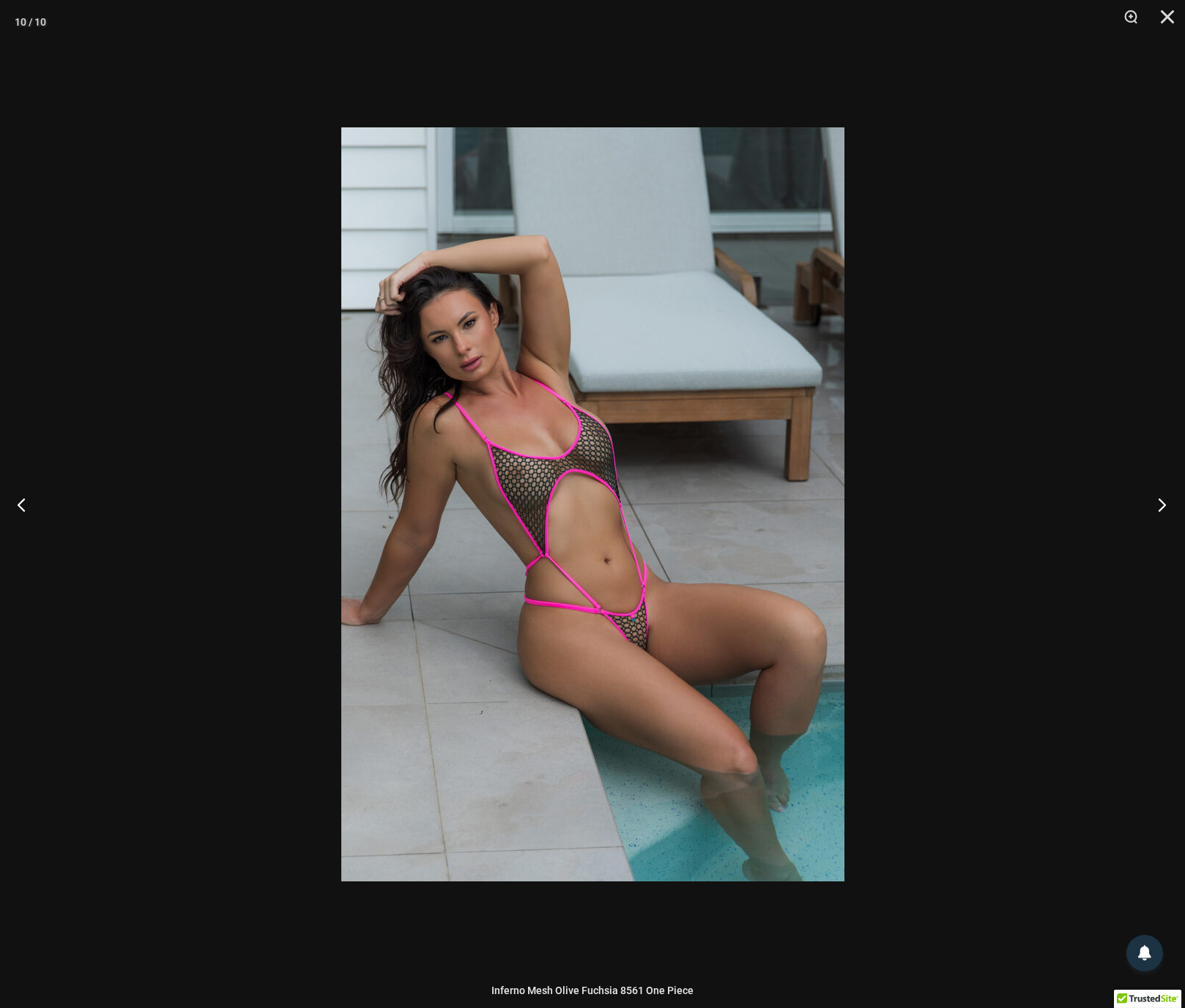
click at [1161, 506] on button "Next" at bounding box center [1158, 504] width 55 height 73
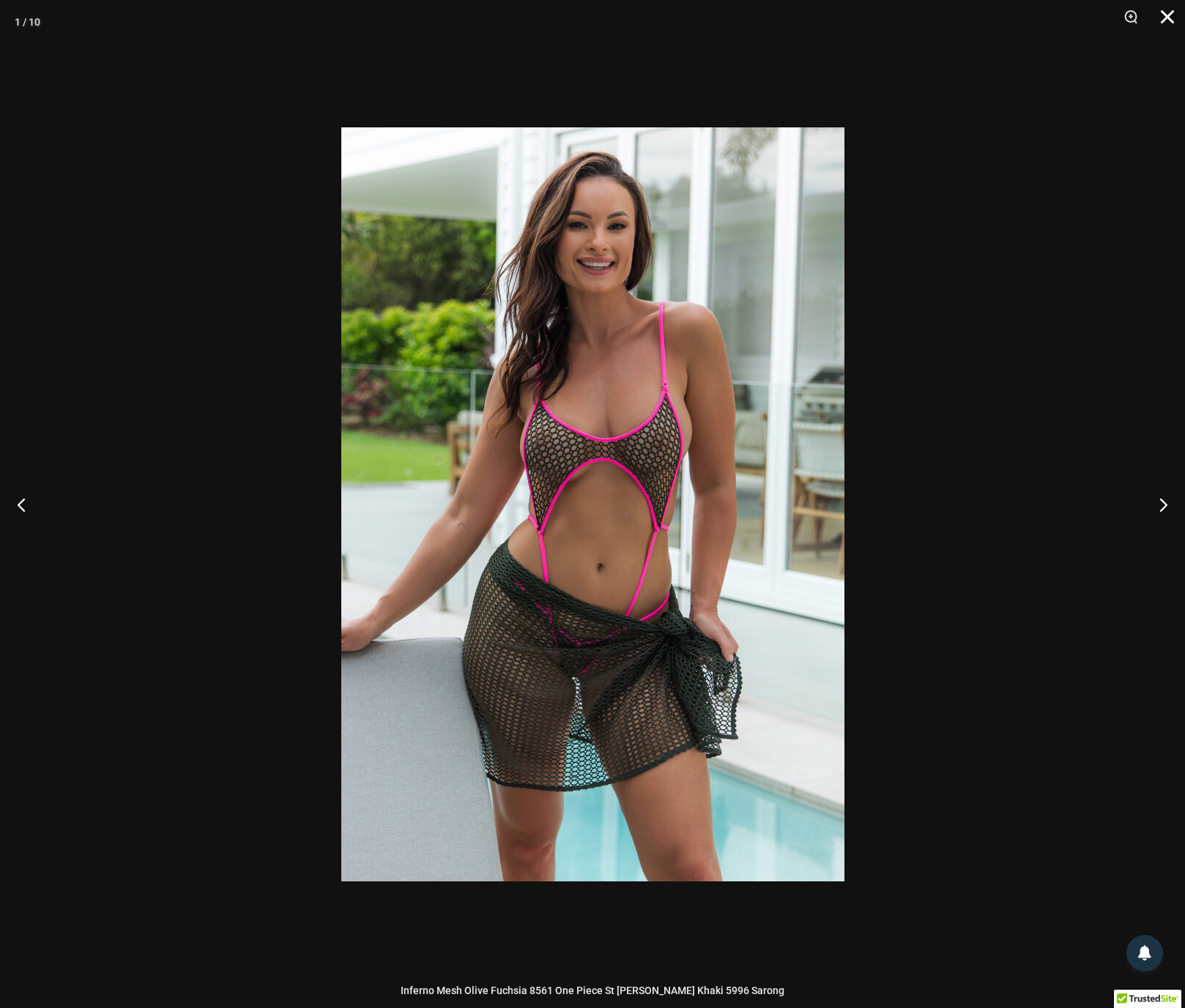
click at [1170, 18] on button "Close" at bounding box center [1162, 21] width 37 height 44
